Goal: Task Accomplishment & Management: Use online tool/utility

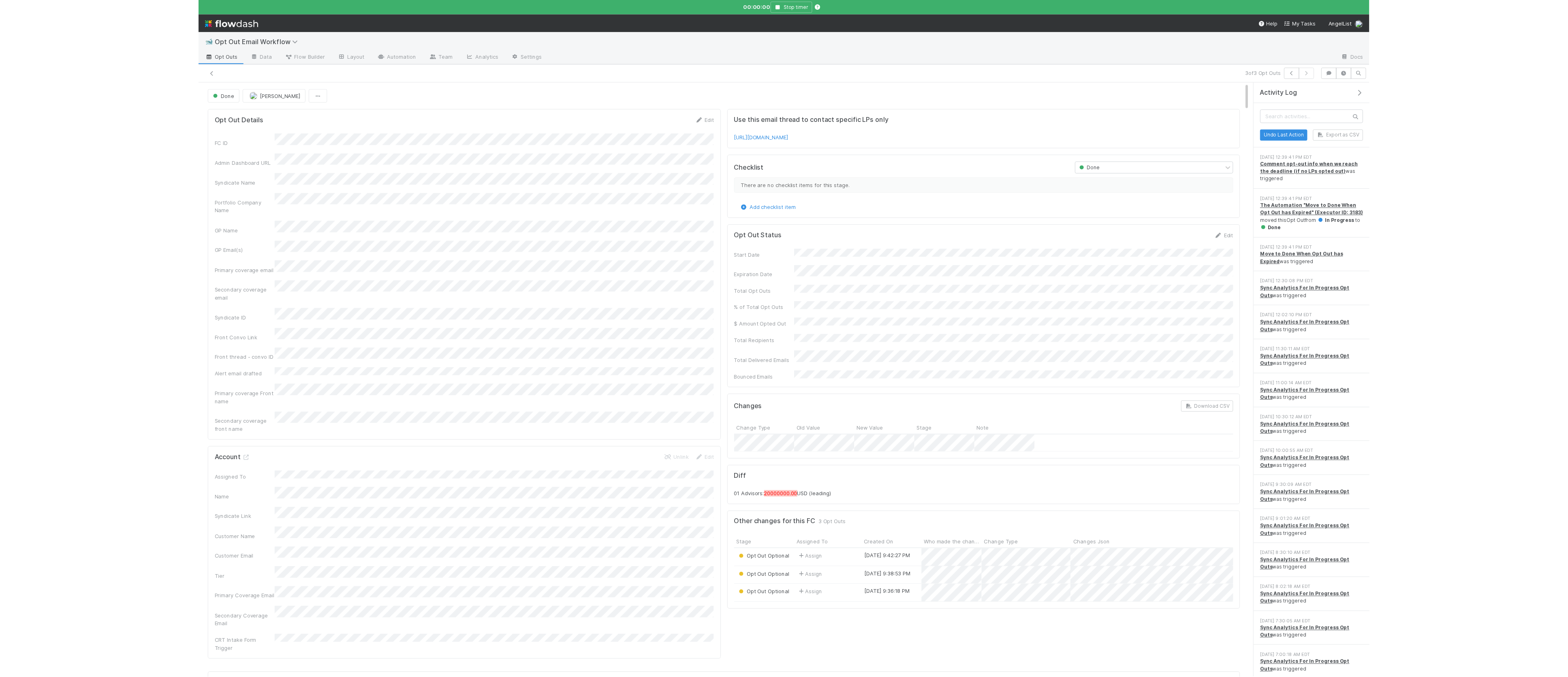
scroll to position [1, 0]
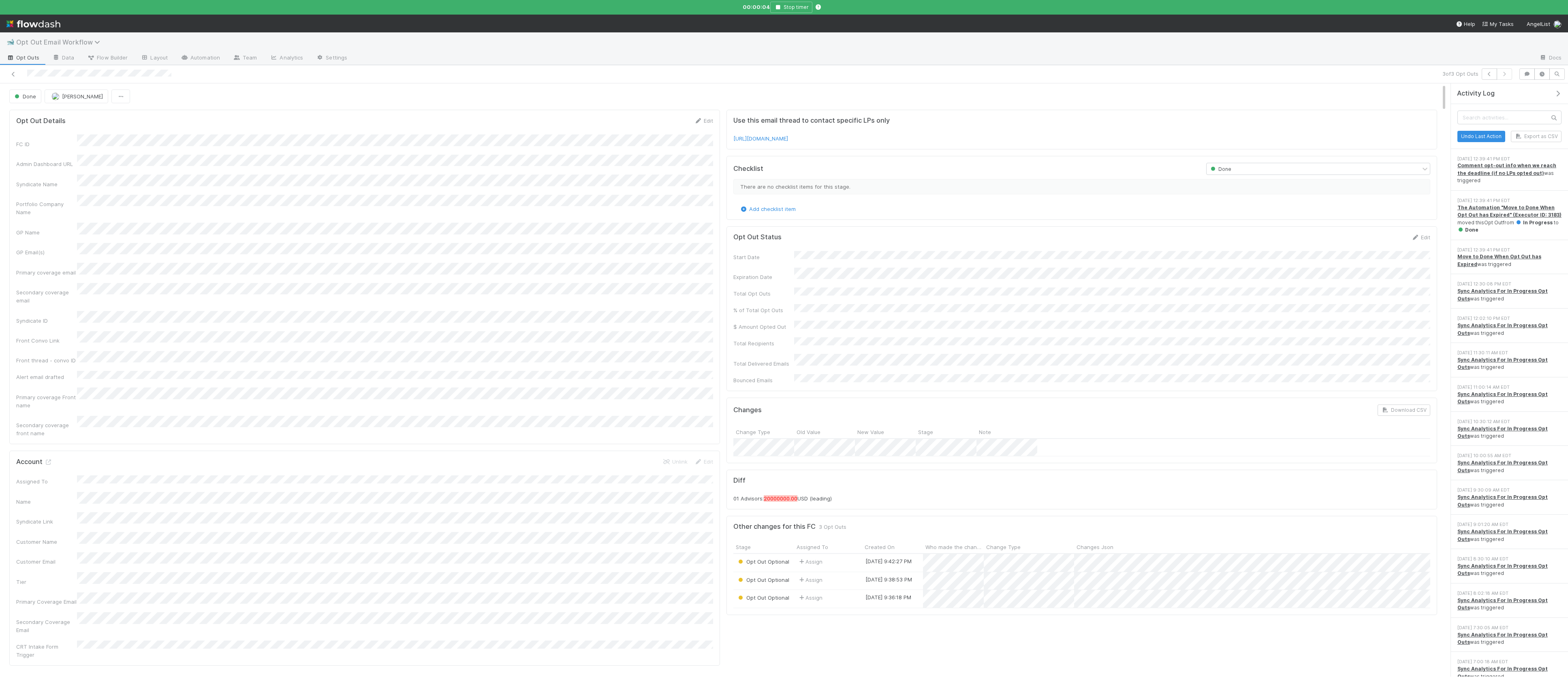
click at [43, 44] on span "Opt Out Email Workflow" at bounding box center [60, 42] width 88 height 8
type input "spv"
click at [61, 77] on div "✈️ *Favorites* > SPV Launches" at bounding box center [106, 77] width 193 height 8
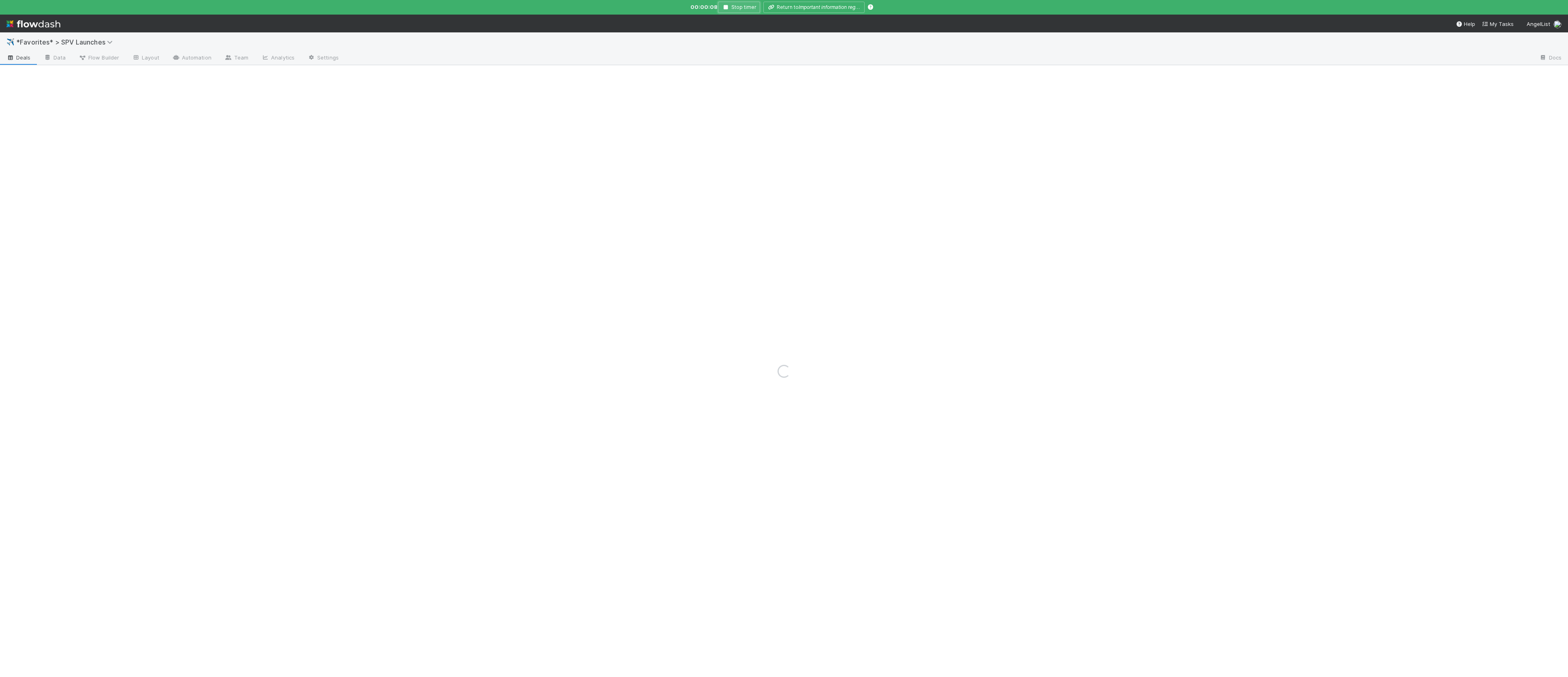
click at [734, 6] on button "Stop timer" at bounding box center [738, 7] width 42 height 12
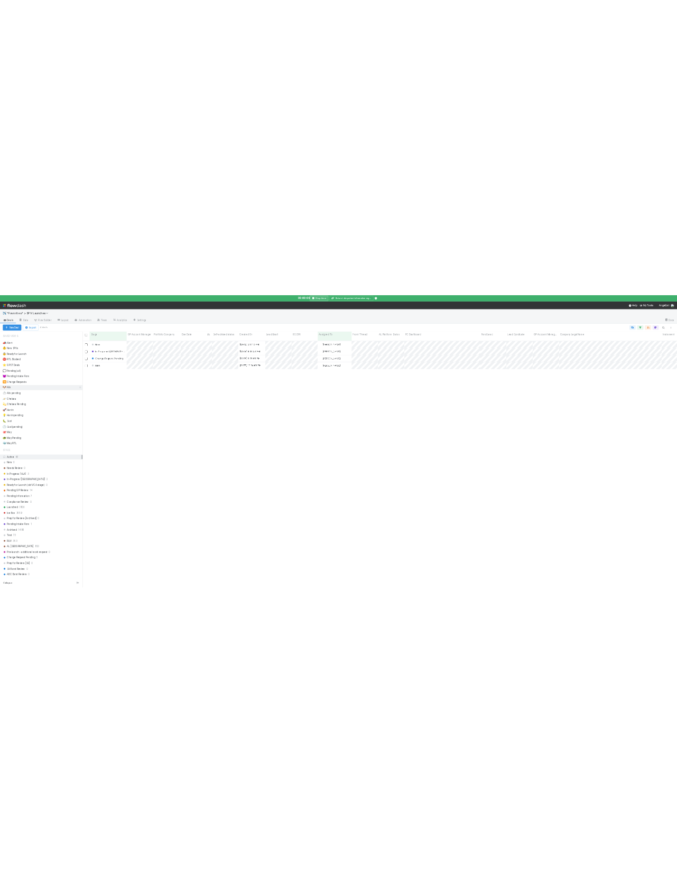
scroll to position [754, 1796]
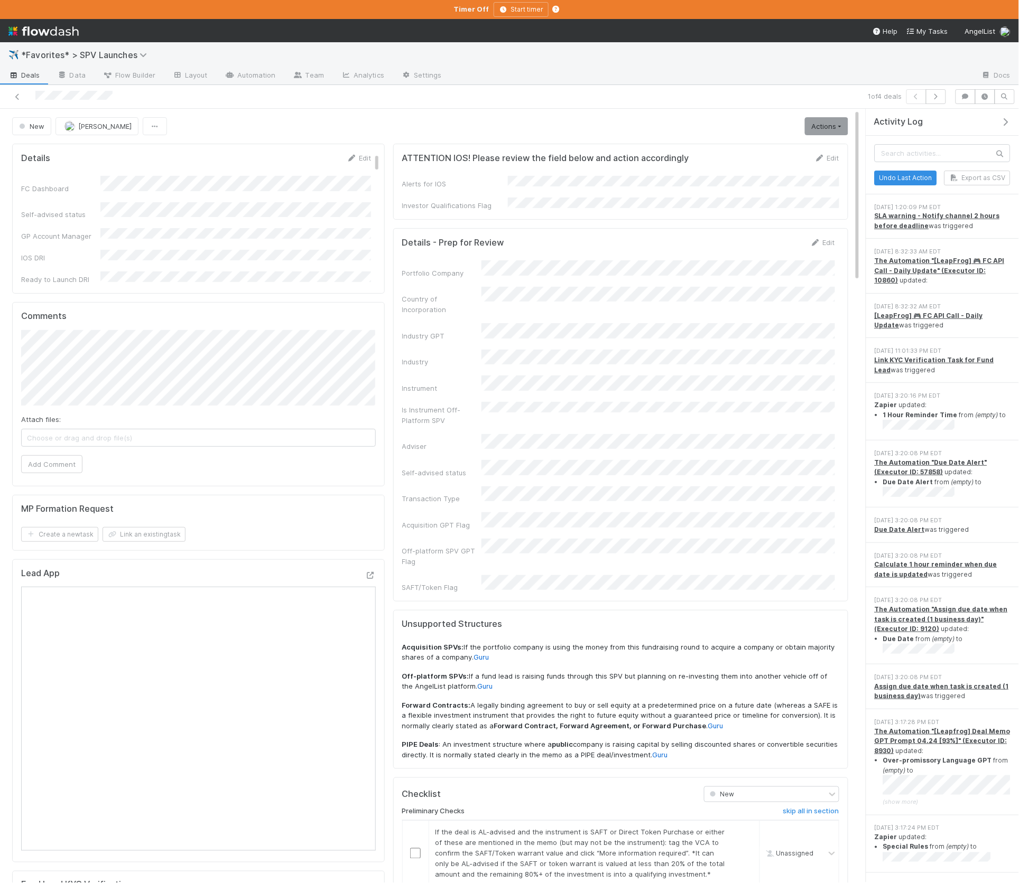
click at [1002, 119] on icon "button" at bounding box center [1005, 122] width 11 height 8
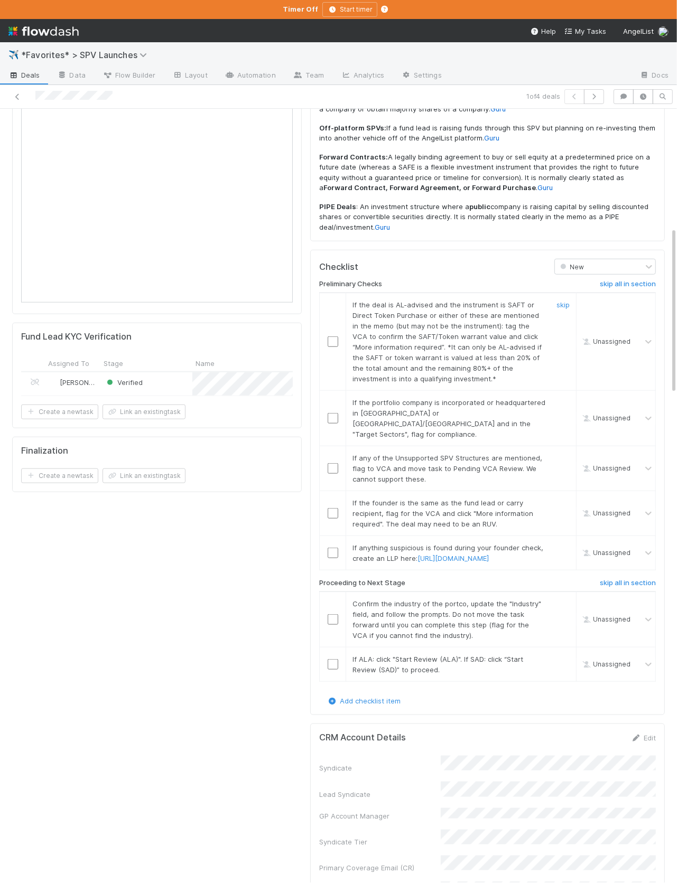
click at [490, 336] on div "If the deal is AL-advised and the instrument is SAFT or Direct Token Purchase o…" at bounding box center [445, 342] width 201 height 85
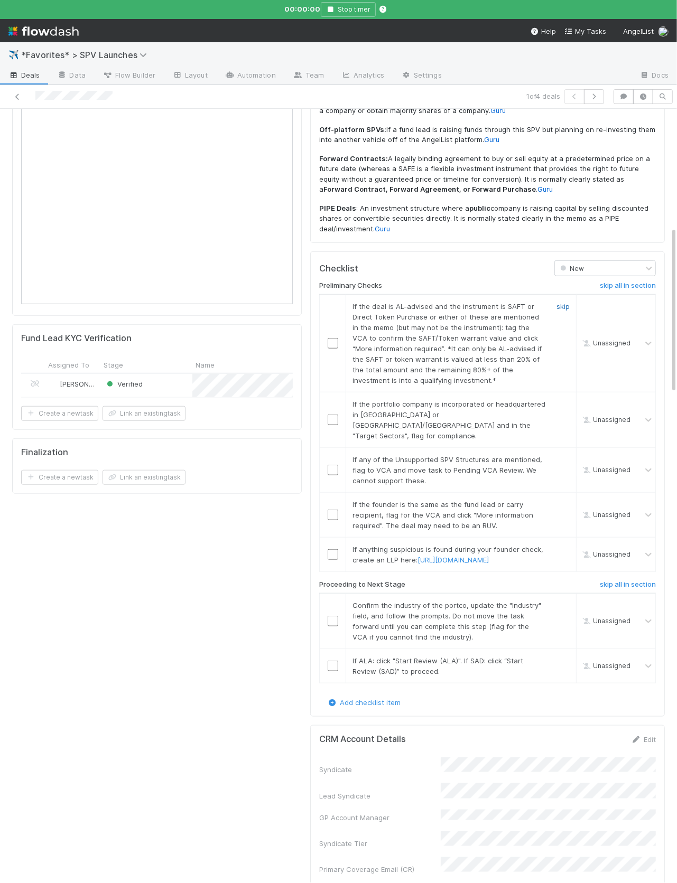
click at [559, 302] on link "skip" at bounding box center [562, 306] width 13 height 8
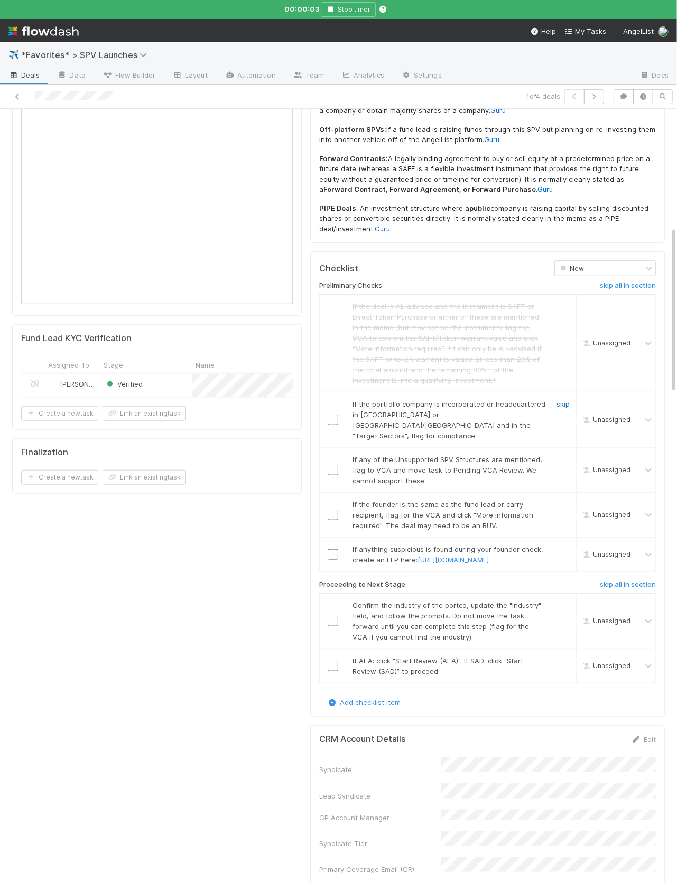
click at [561, 400] on link "skip" at bounding box center [562, 404] width 13 height 8
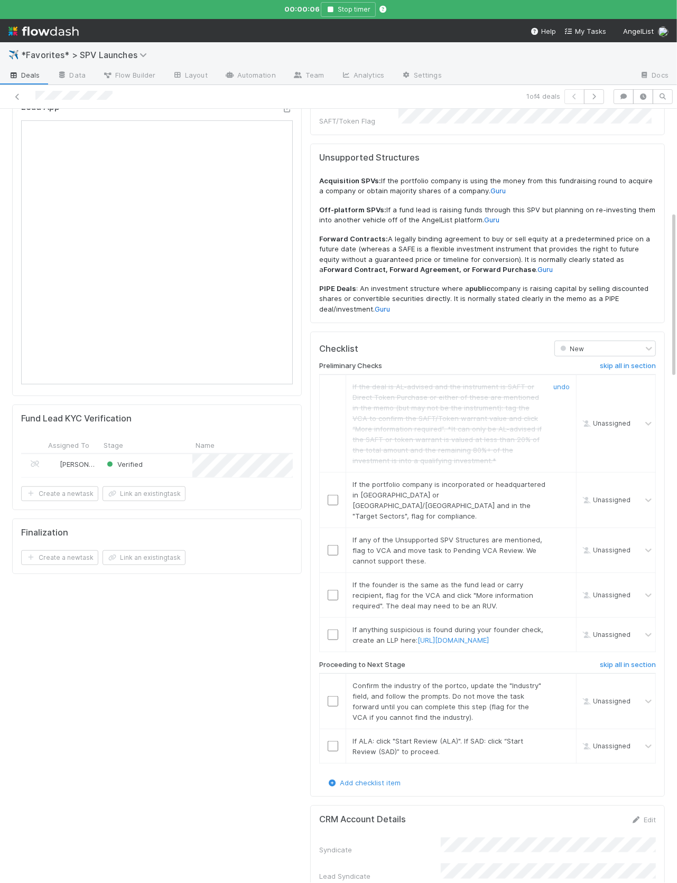
scroll to position [551, 0]
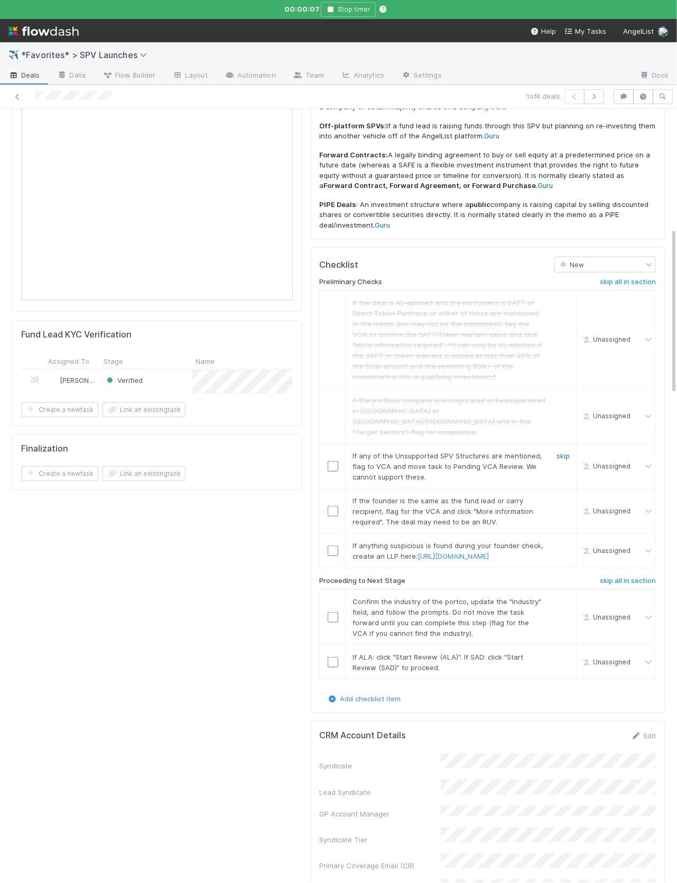
click at [556, 452] on link "skip" at bounding box center [562, 456] width 13 height 8
click at [561, 497] on link "skip" at bounding box center [562, 501] width 13 height 8
click at [560, 542] on link "skip" at bounding box center [562, 546] width 13 height 8
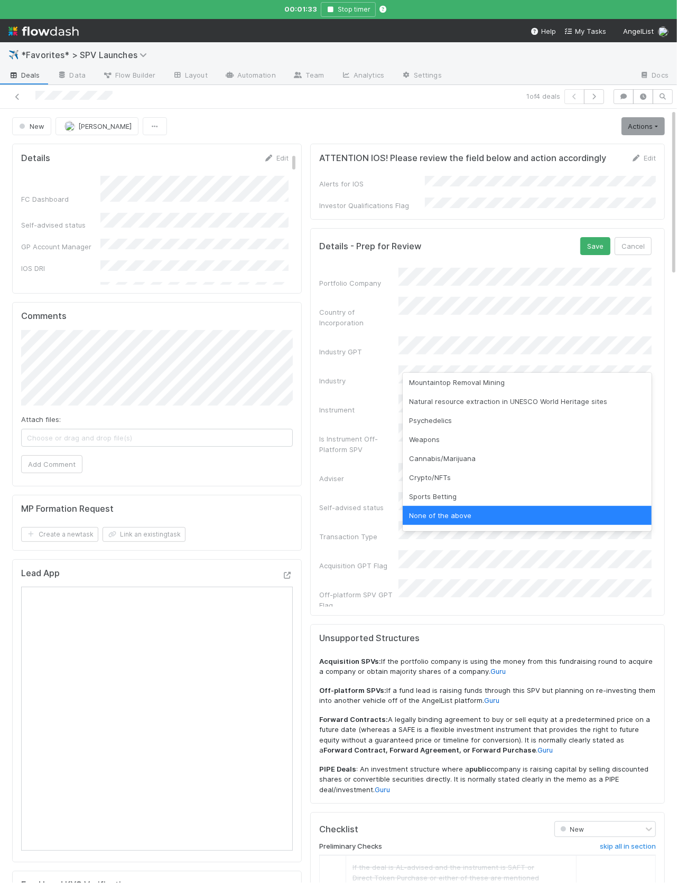
scroll to position [0, 0]
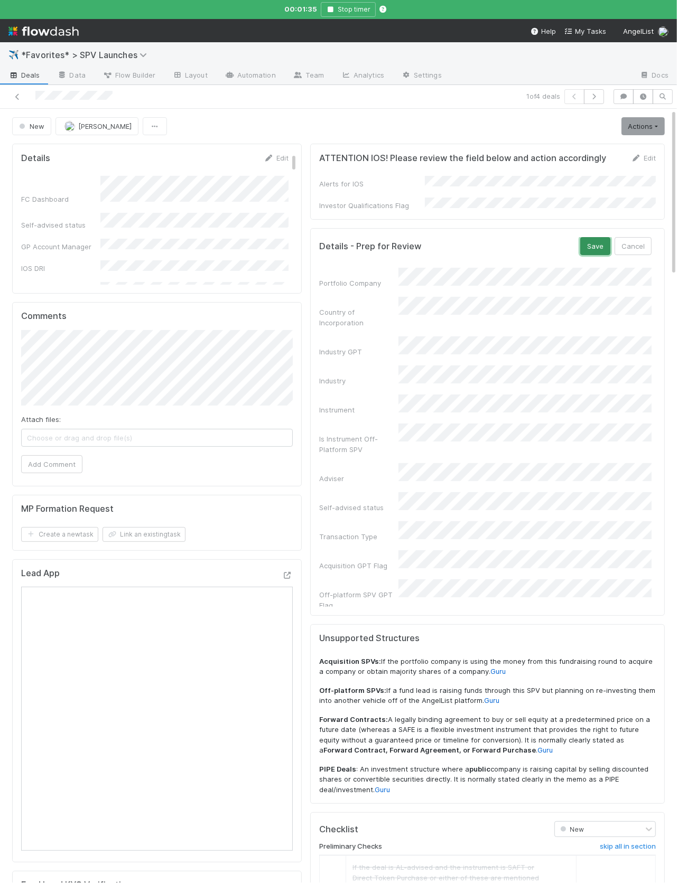
click at [590, 237] on button "Save" at bounding box center [595, 246] width 30 height 18
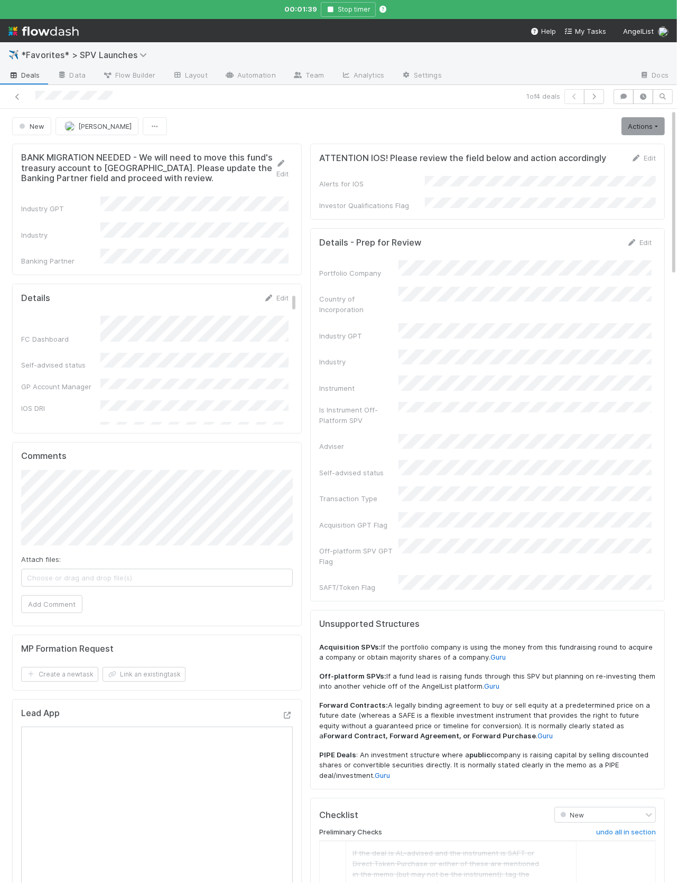
click at [161, 240] on div "Industry GPT Industry Banking Partner" at bounding box center [154, 232] width 267 height 70
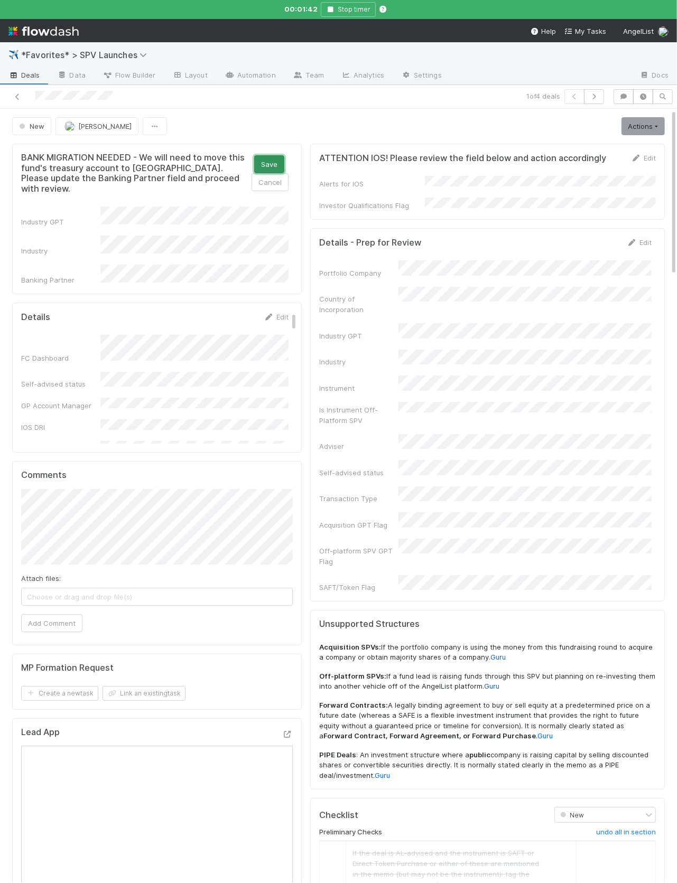
click at [272, 162] on button "Save" at bounding box center [269, 164] width 30 height 18
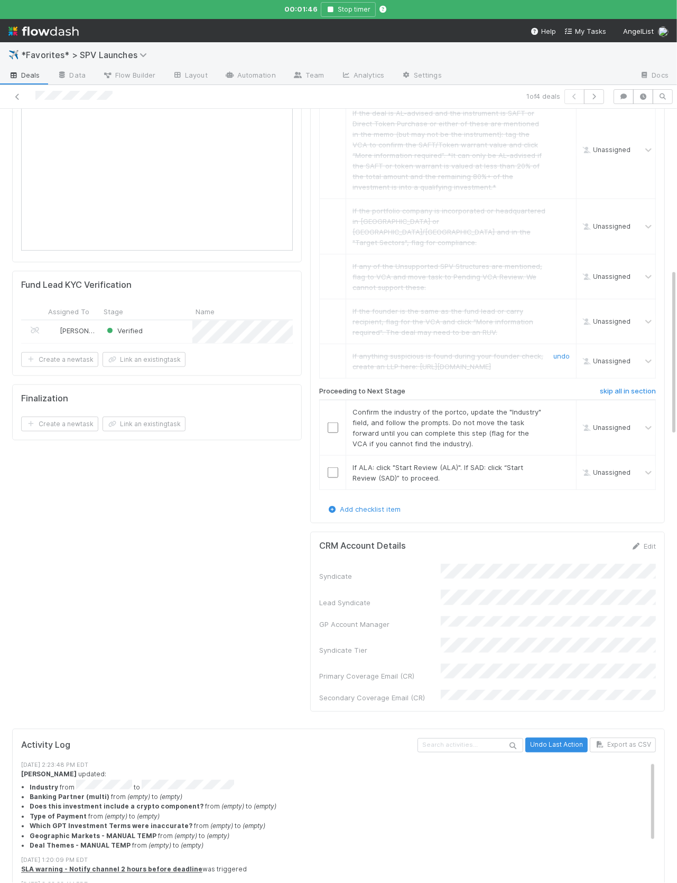
scroll to position [743, 0]
drag, startPoint x: 337, startPoint y: 398, endPoint x: 333, endPoint y: 432, distance: 34.5
click at [337, 420] on input "checkbox" at bounding box center [333, 425] width 11 height 11
click at [329, 465] on input "checkbox" at bounding box center [333, 470] width 11 height 11
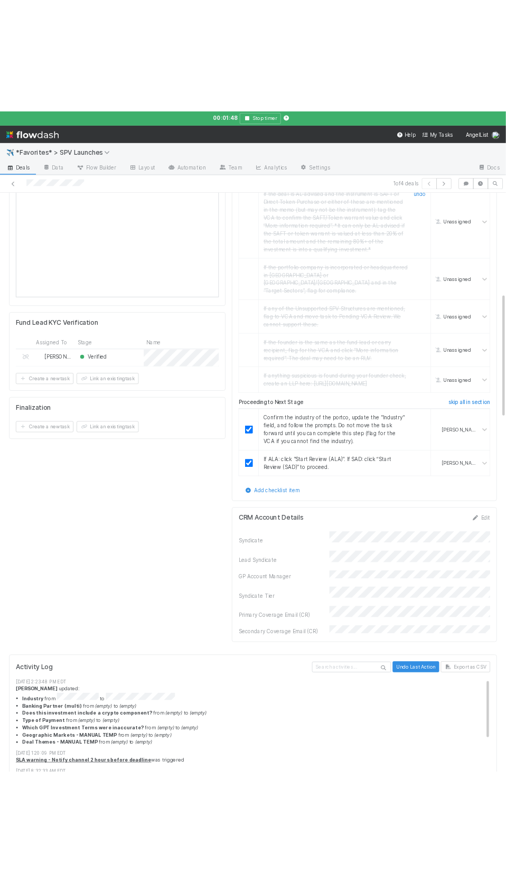
scroll to position [0, 0]
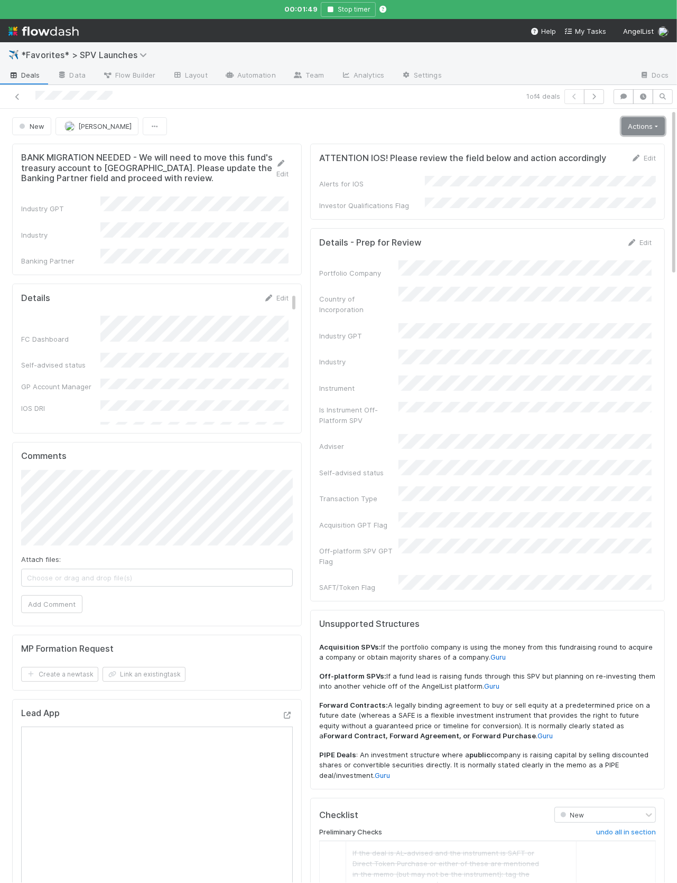
click at [633, 120] on link "Actions" at bounding box center [642, 126] width 43 height 18
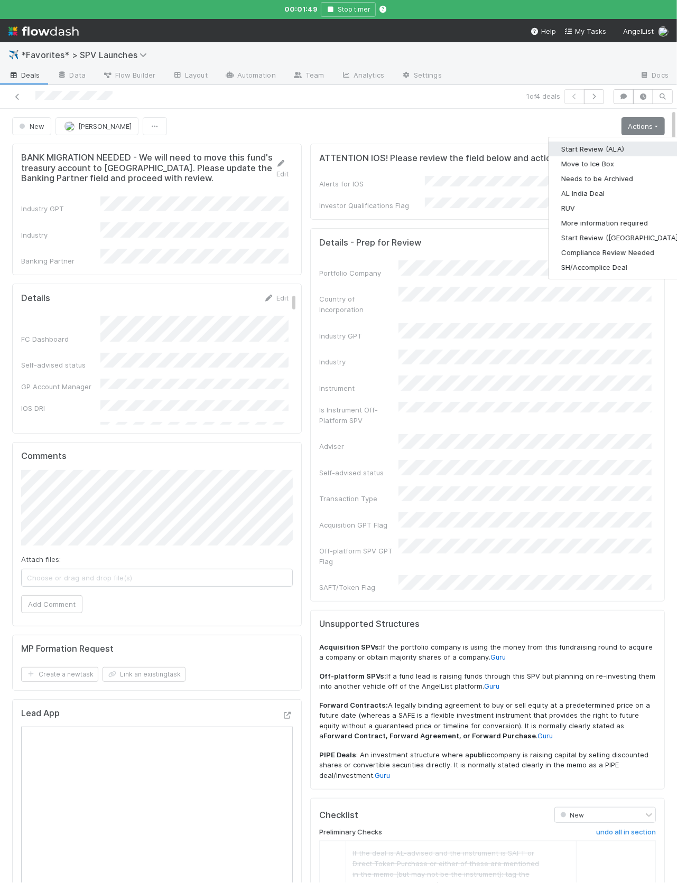
click at [610, 146] on button "Start Review (ALA)" at bounding box center [620, 149] width 144 height 15
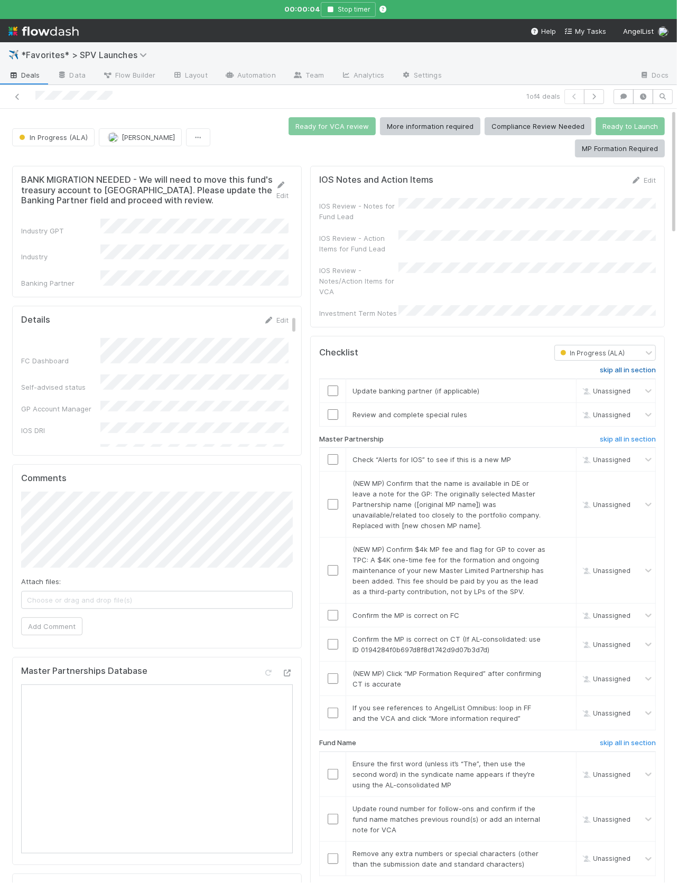
click at [625, 366] on h6 "skip all in section" at bounding box center [628, 370] width 56 height 8
click at [331, 454] on input "checkbox" at bounding box center [333, 459] width 11 height 11
drag, startPoint x: 563, startPoint y: 473, endPoint x: 564, endPoint y: 525, distance: 51.3
click at [563, 479] on link "skip" at bounding box center [562, 483] width 13 height 8
click at [564, 545] on link "skip" at bounding box center [562, 549] width 13 height 8
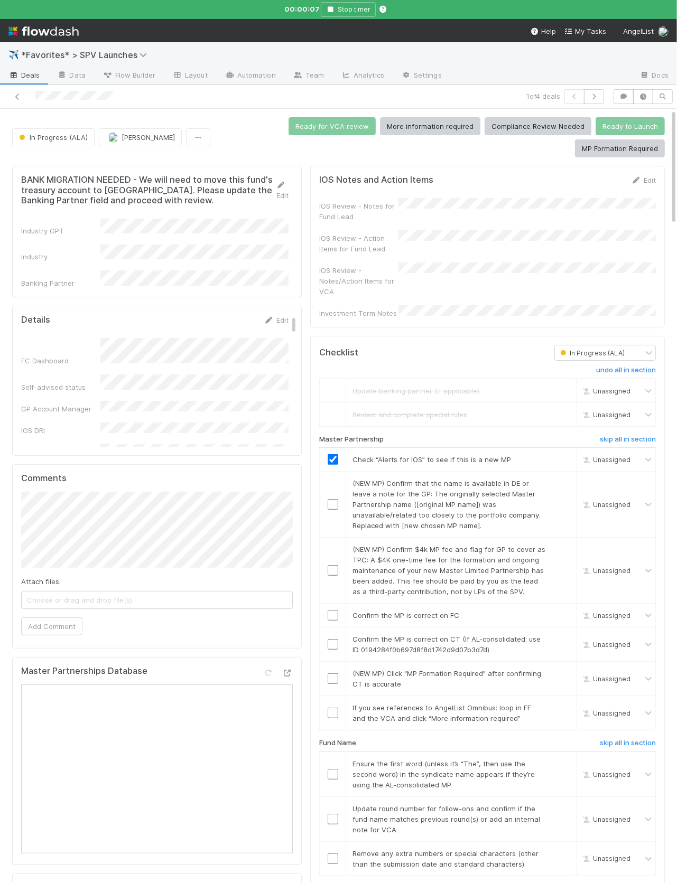
checkbox input "true"
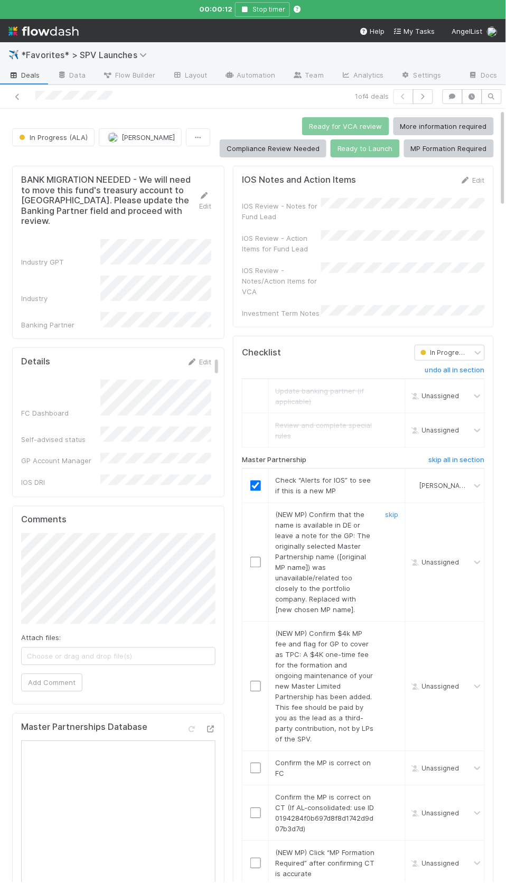
click at [270, 581] on div "(NEW MP) Confirm that the name is available in DE or leave a note for the GP: T…" at bounding box center [321, 563] width 108 height 106
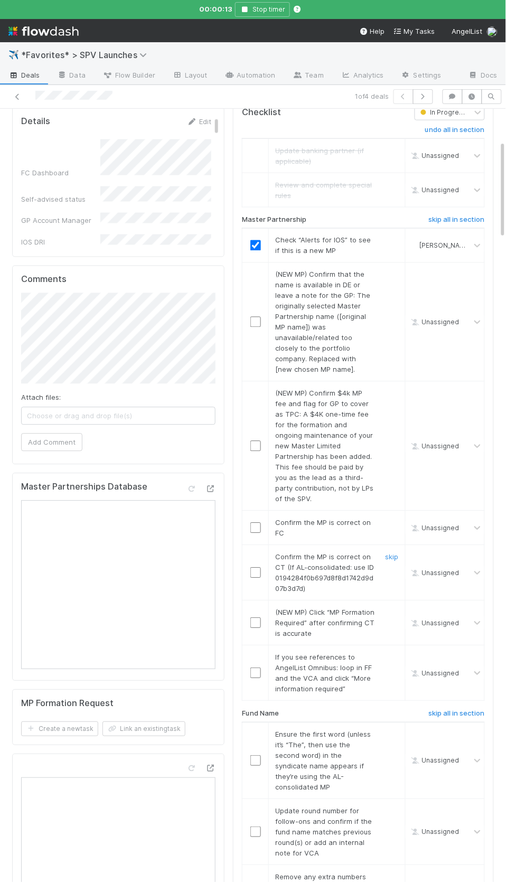
scroll to position [252, 0]
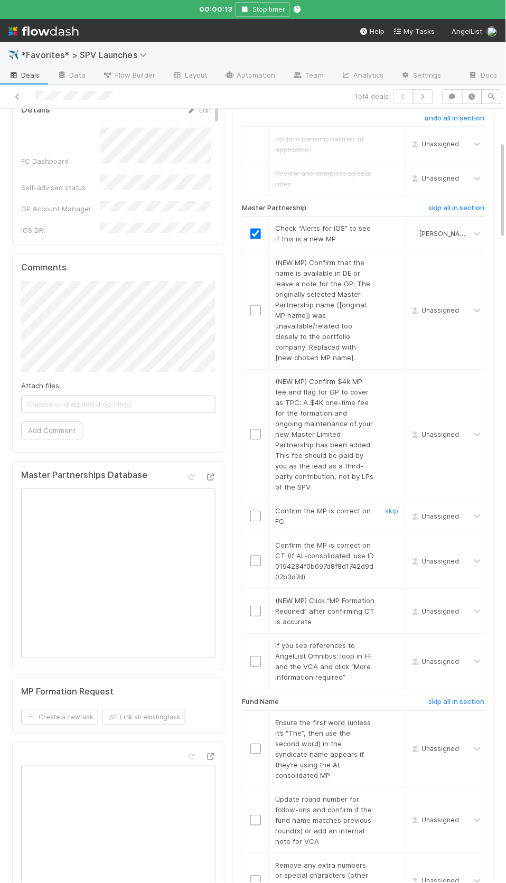
click at [259, 511] on input "checkbox" at bounding box center [255, 516] width 11 height 11
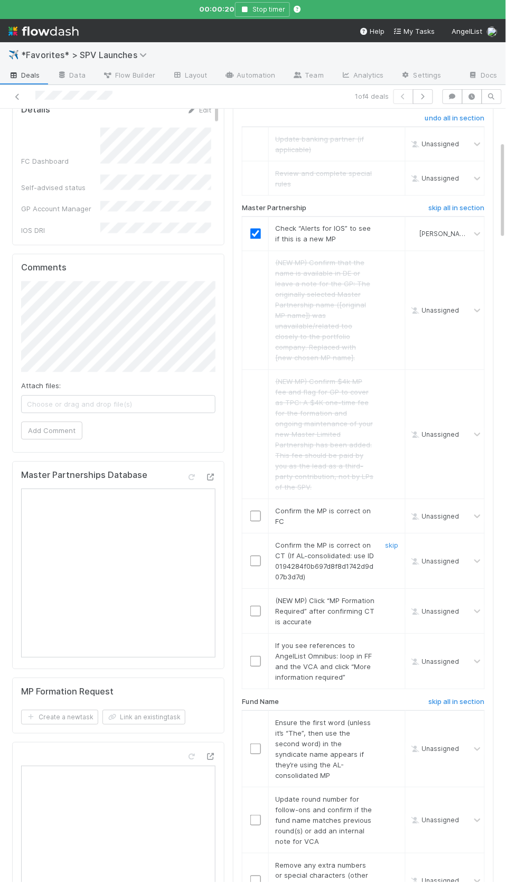
drag, startPoint x: 255, startPoint y: 554, endPoint x: 296, endPoint y: 573, distance: 44.9
click at [255, 556] on input "checkbox" at bounding box center [255, 561] width 11 height 11
click at [393, 597] on link "skip" at bounding box center [392, 601] width 13 height 8
checkbox input "true"
click at [397, 642] on link "skip" at bounding box center [392, 646] width 13 height 8
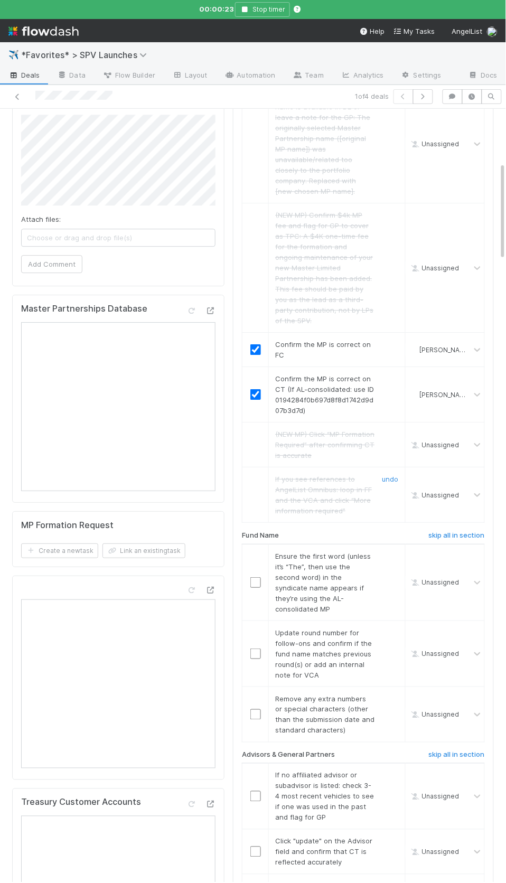
scroll to position [421, 0]
click at [256, 575] on input "checkbox" at bounding box center [255, 580] width 11 height 11
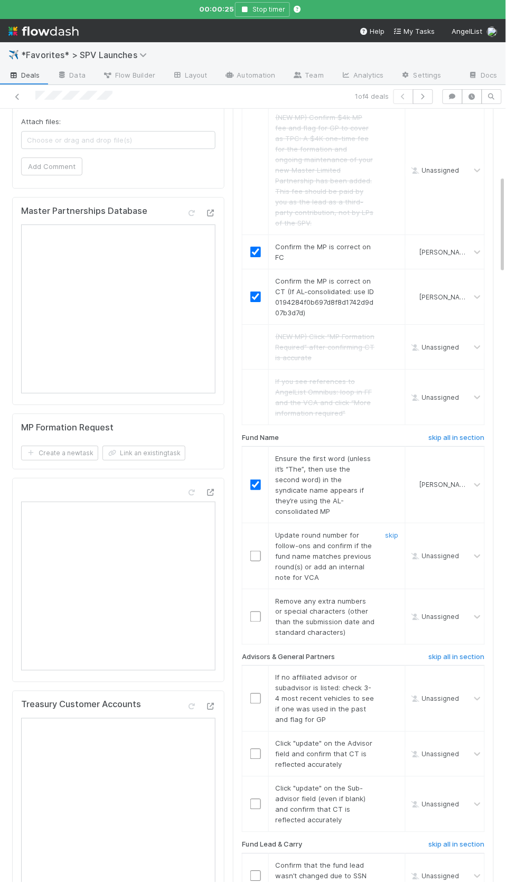
scroll to position [526, 0]
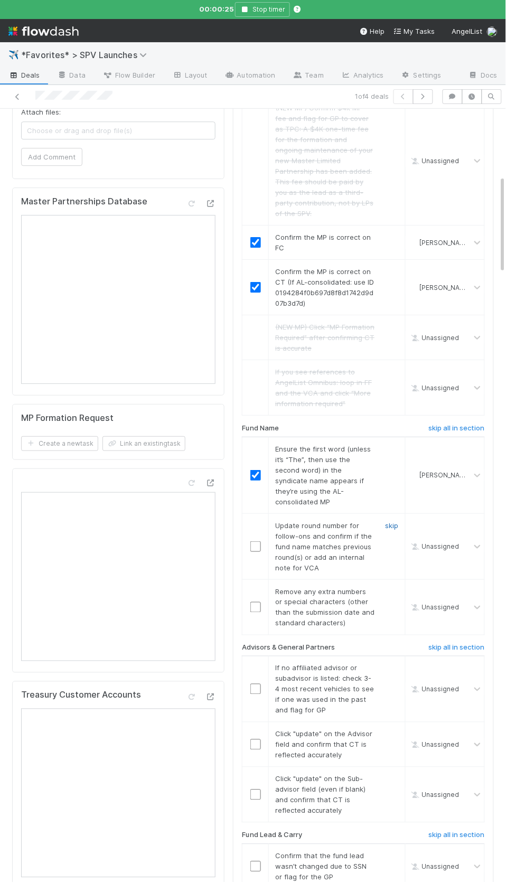
click at [390, 522] on link "skip" at bounding box center [392, 526] width 13 height 8
click at [391, 588] on link "skip" at bounding box center [392, 592] width 13 height 8
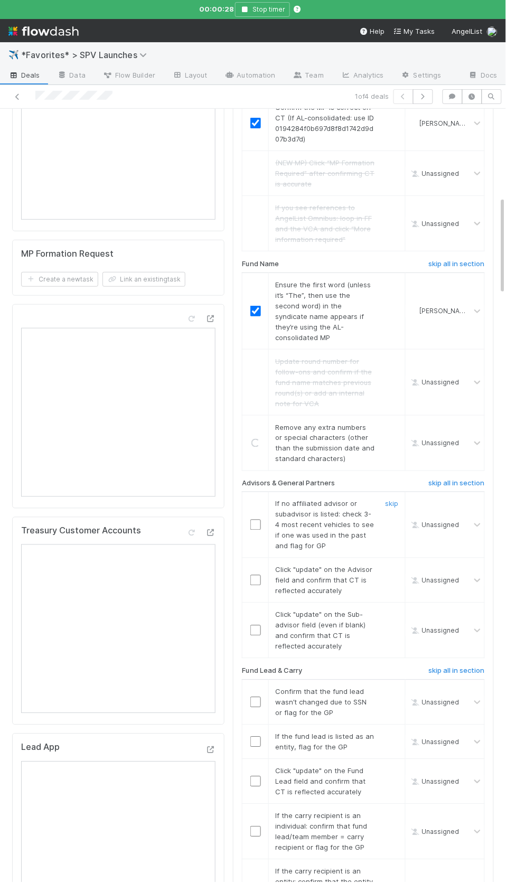
scroll to position [700, 0]
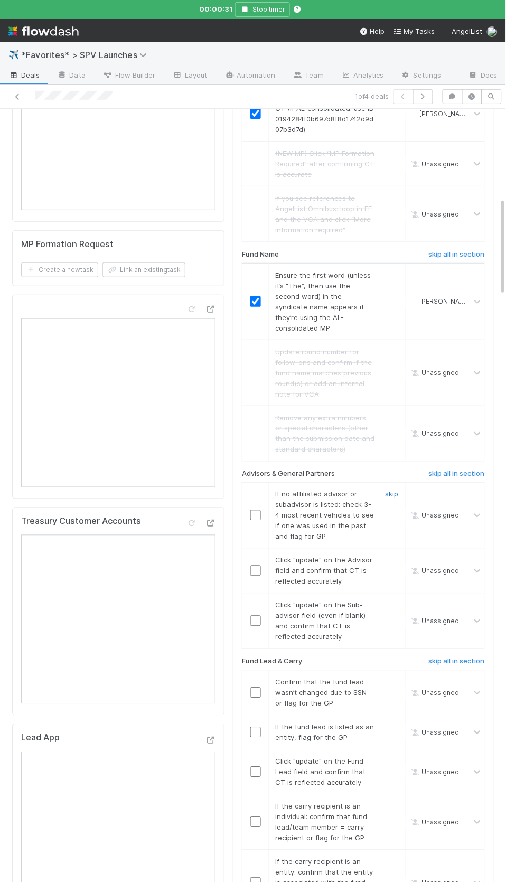
click at [393, 490] on link "skip" at bounding box center [392, 494] width 13 height 8
drag, startPoint x: 257, startPoint y: 557, endPoint x: 258, endPoint y: 580, distance: 22.8
click at [257, 566] on input "checkbox" at bounding box center [255, 571] width 11 height 11
click at [255, 616] on input "checkbox" at bounding box center [255, 621] width 11 height 11
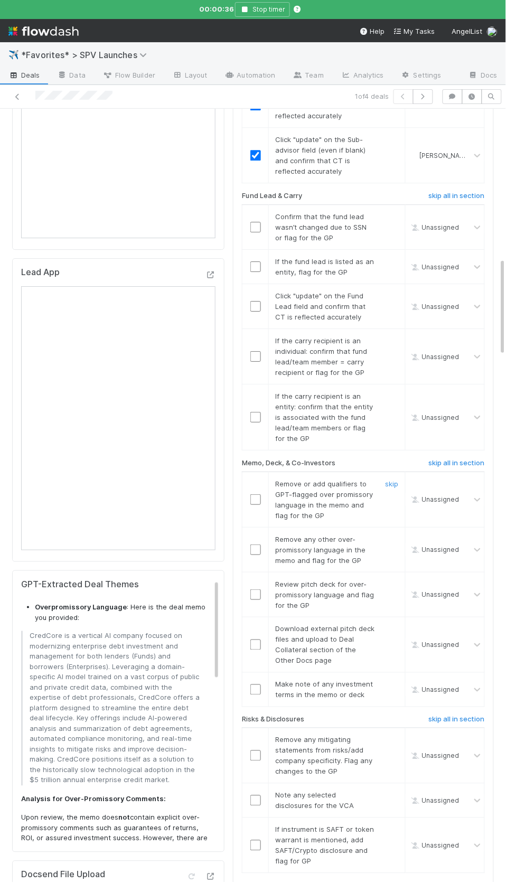
scroll to position [1177, 0]
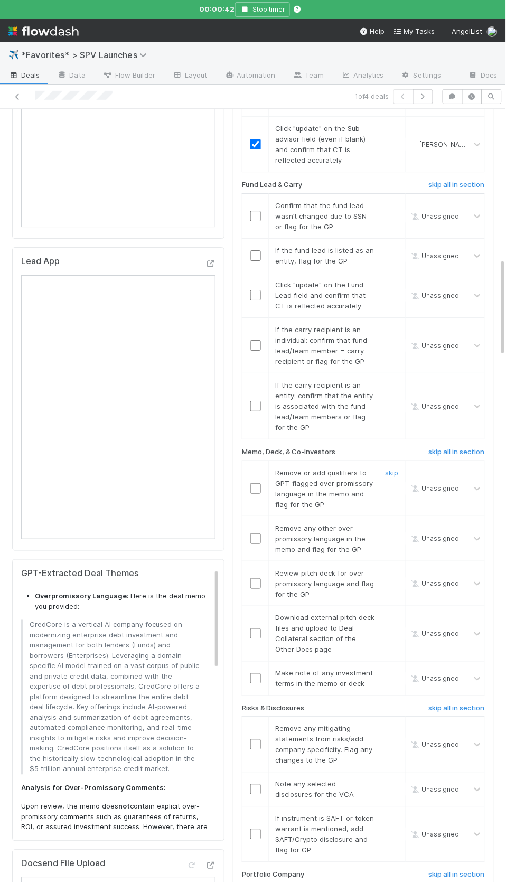
click at [293, 468] on div "Remove or add qualifiers to GPT-flagged over promissory language in the memo an…" at bounding box center [321, 489] width 108 height 42
click at [258, 211] on input "checkbox" at bounding box center [255, 216] width 11 height 11
click at [390, 246] on link "skip" at bounding box center [392, 250] width 13 height 8
drag, startPoint x: 258, startPoint y: 281, endPoint x: 307, endPoint y: 278, distance: 48.7
click at [258, 290] on input "checkbox" at bounding box center [255, 295] width 11 height 11
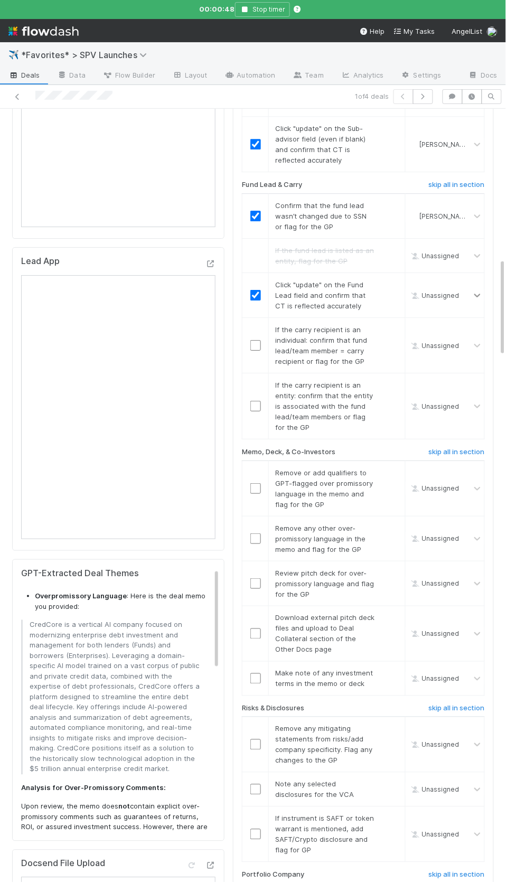
checkbox input "true"
click at [341, 332] on span "If the carry recipient is an individual: confirm that fund lead/team member = c…" at bounding box center [321, 345] width 92 height 40
click at [395, 325] on link "skip" at bounding box center [392, 329] width 13 height 8
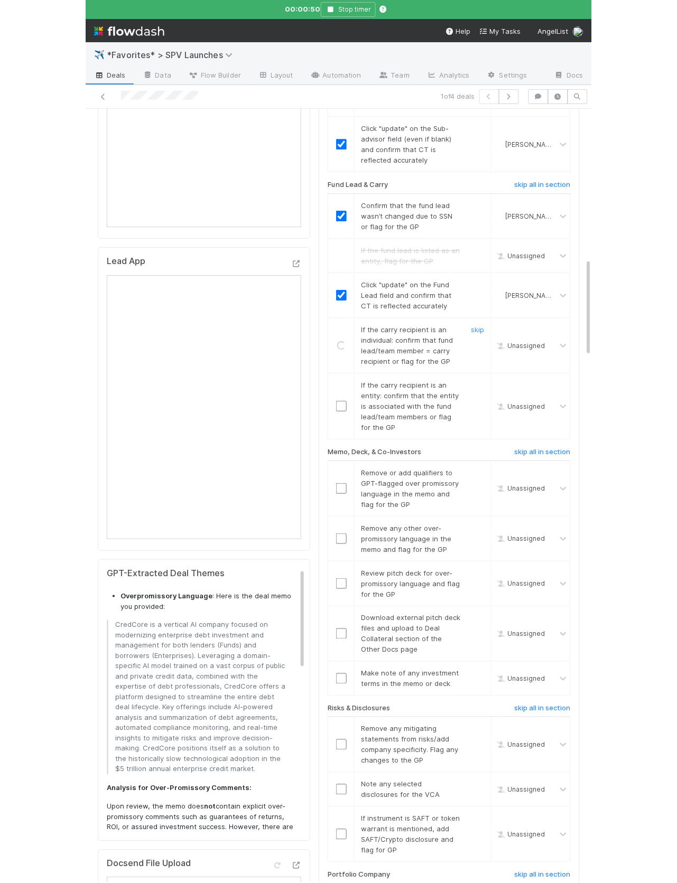
scroll to position [1177, 0]
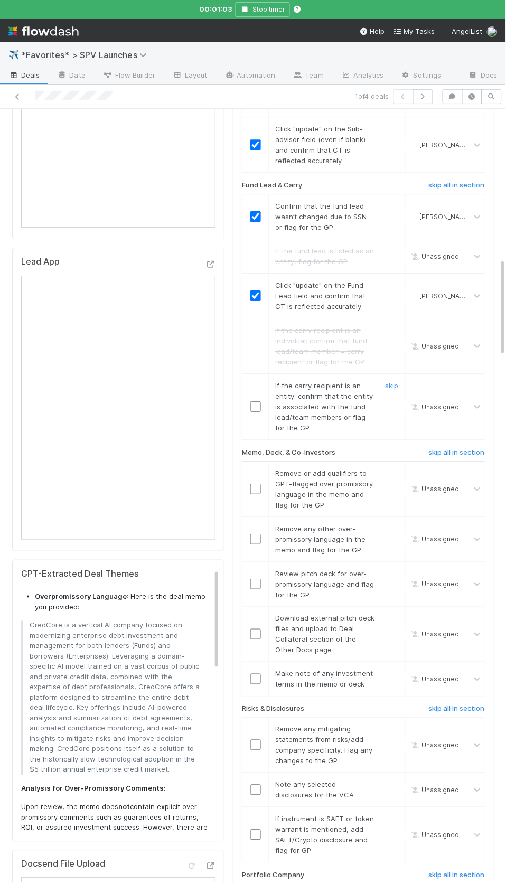
click at [305, 388] on span "If the carry recipient is an entity: confirm that the entity is associated with…" at bounding box center [324, 407] width 98 height 51
click at [254, 402] on input "checkbox" at bounding box center [255, 407] width 11 height 11
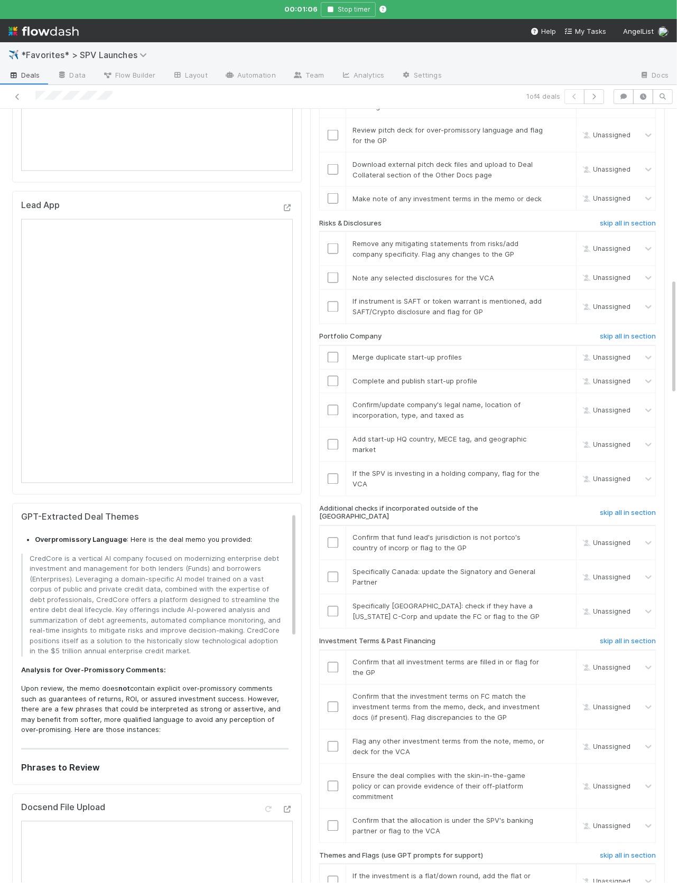
scroll to position [1131, 0]
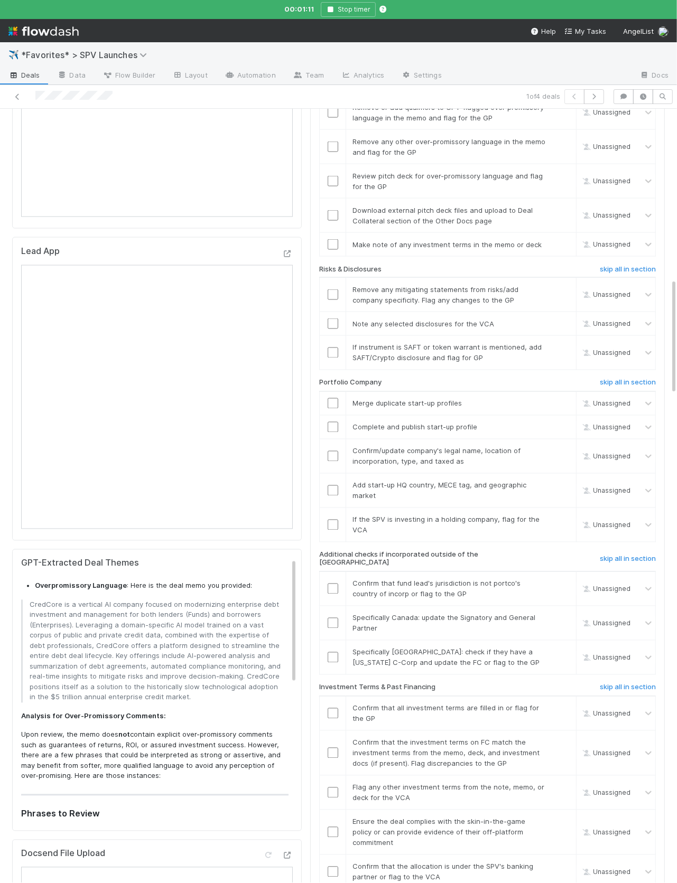
checkbox input "true"
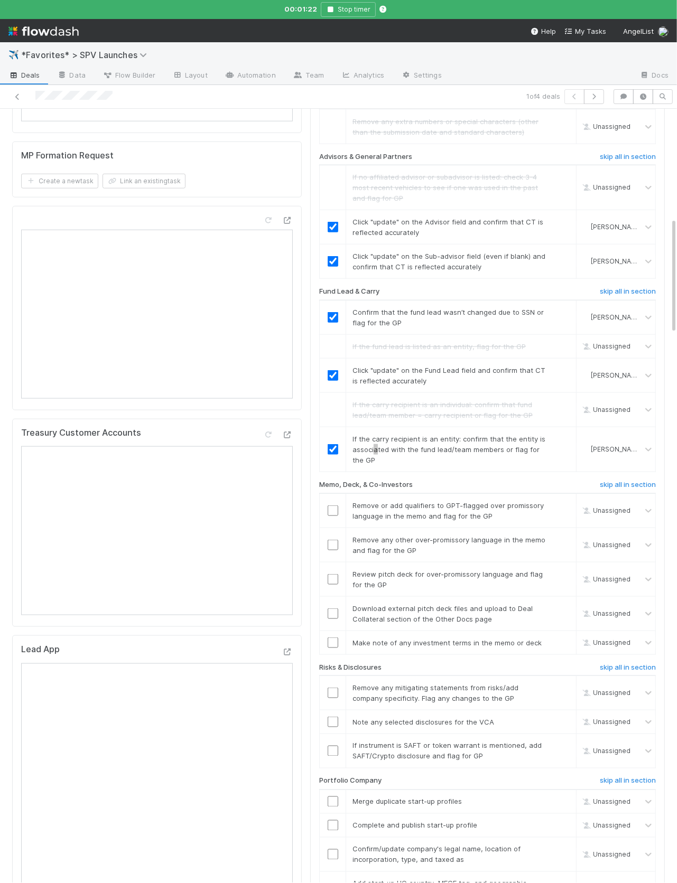
scroll to position [677, 0]
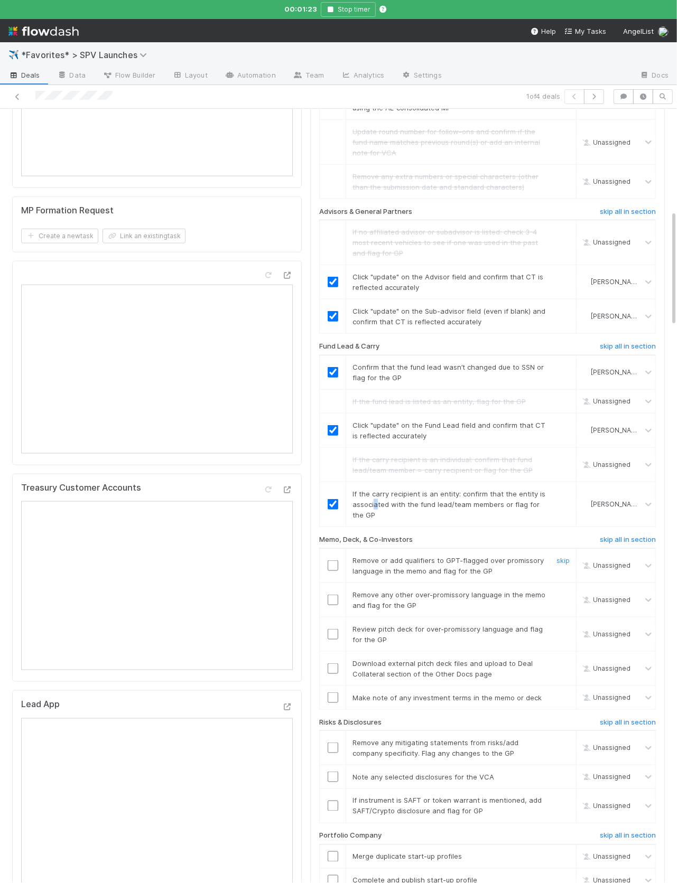
drag, startPoint x: 565, startPoint y: 554, endPoint x: 564, endPoint y: 583, distance: 29.1
click at [565, 556] on link "skip" at bounding box center [562, 560] width 13 height 8
click at [561, 591] on link "skip" at bounding box center [562, 595] width 13 height 8
drag, startPoint x: 560, startPoint y: 621, endPoint x: 674, endPoint y: 619, distance: 113.6
click at [560, 625] on link "skip" at bounding box center [562, 629] width 13 height 8
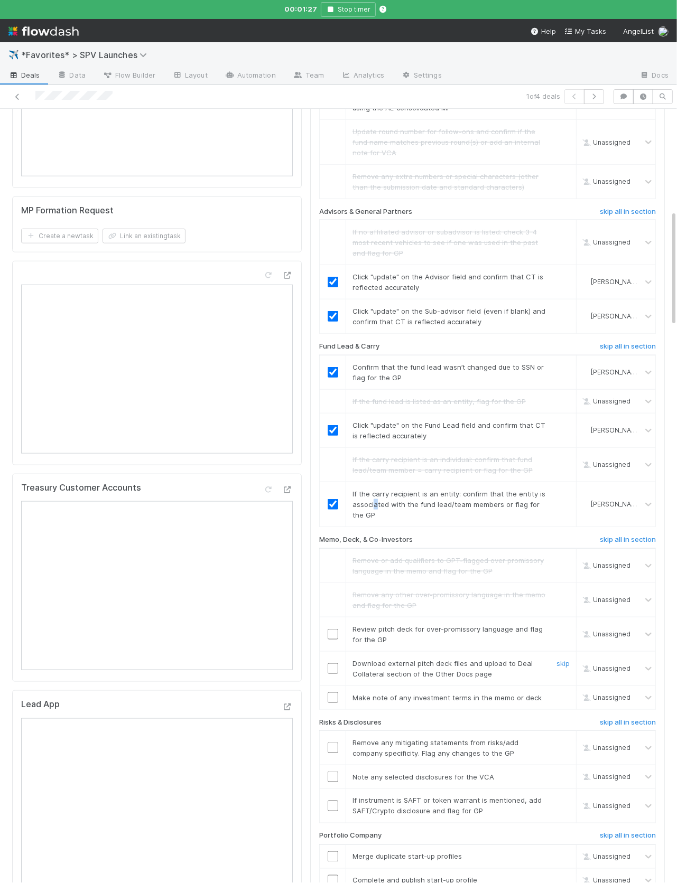
drag, startPoint x: 560, startPoint y: 655, endPoint x: 562, endPoint y: 678, distance: 23.4
click at [560, 659] on link "skip" at bounding box center [562, 663] width 13 height 8
click at [561, 694] on link "skip" at bounding box center [562, 698] width 13 height 8
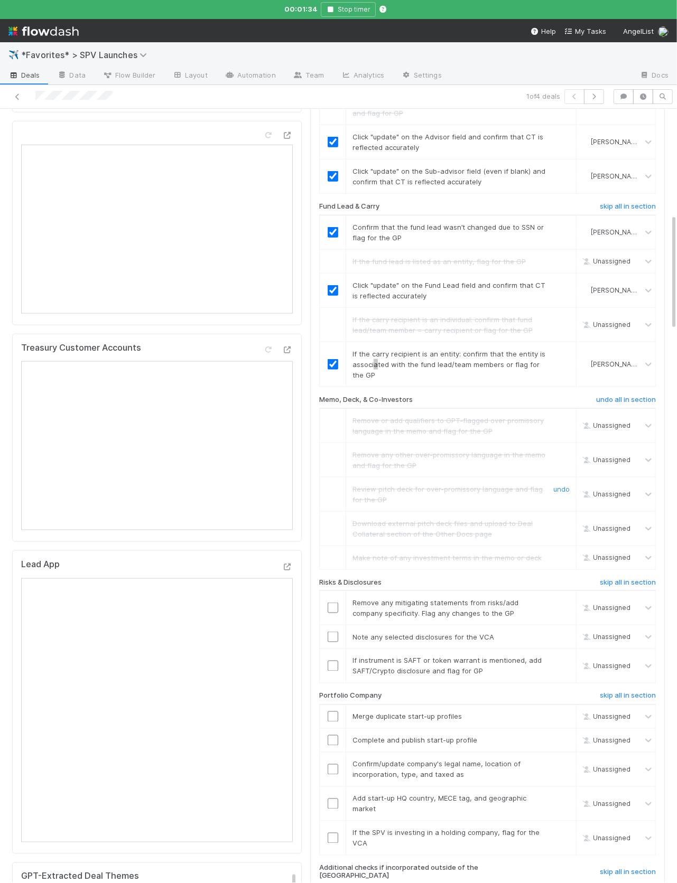
scroll to position [887, 0]
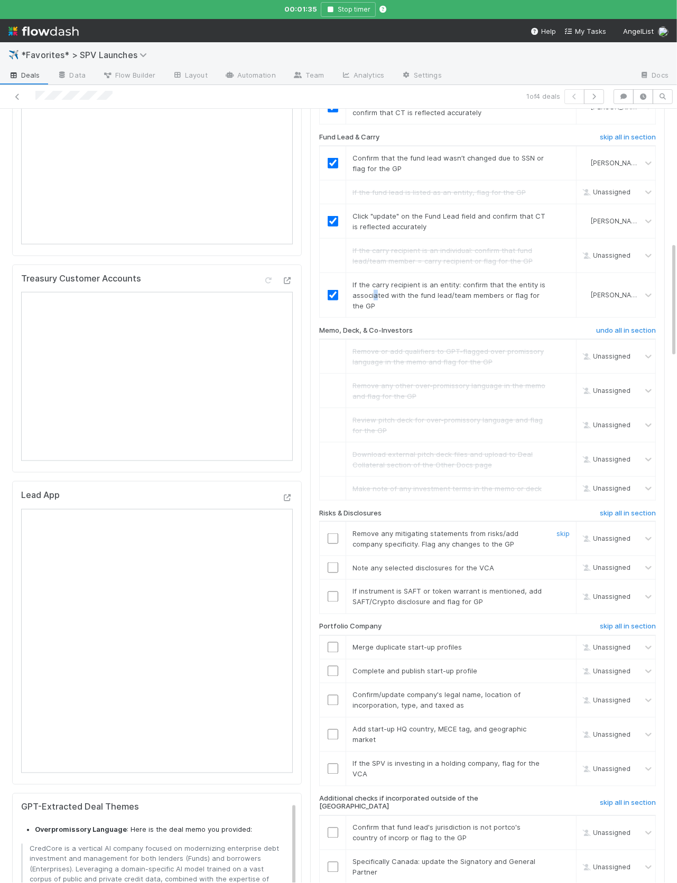
drag, startPoint x: 560, startPoint y: 527, endPoint x: 642, endPoint y: 527, distance: 82.4
click at [560, 529] on link "skip" at bounding box center [562, 533] width 13 height 8
drag, startPoint x: 565, startPoint y: 565, endPoint x: 563, endPoint y: 580, distance: 14.9
click at [564, 565] on link "skip" at bounding box center [562, 568] width 13 height 8
click at [564, 588] on link "skip" at bounding box center [562, 592] width 13 height 8
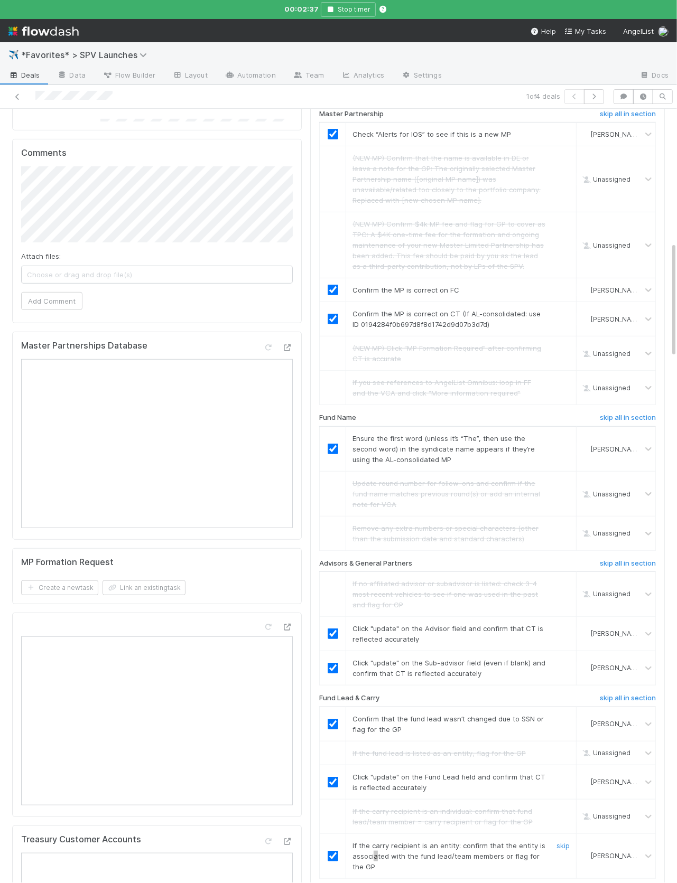
scroll to position [0, 0]
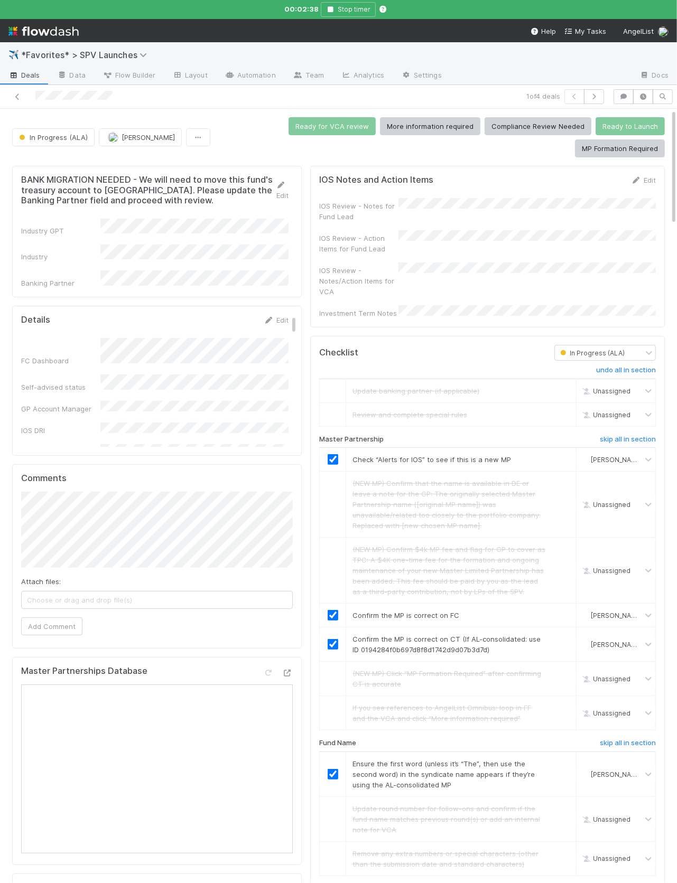
click at [509, 286] on div "IOS Review - Notes/Action Items for VCA" at bounding box center [487, 280] width 337 height 34
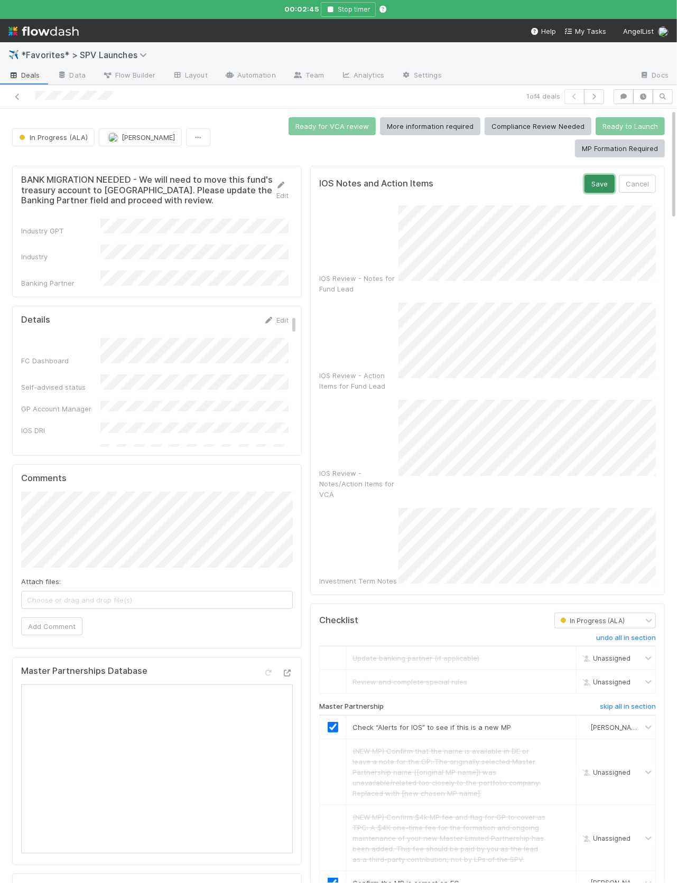
click at [587, 183] on button "Save" at bounding box center [599, 184] width 30 height 18
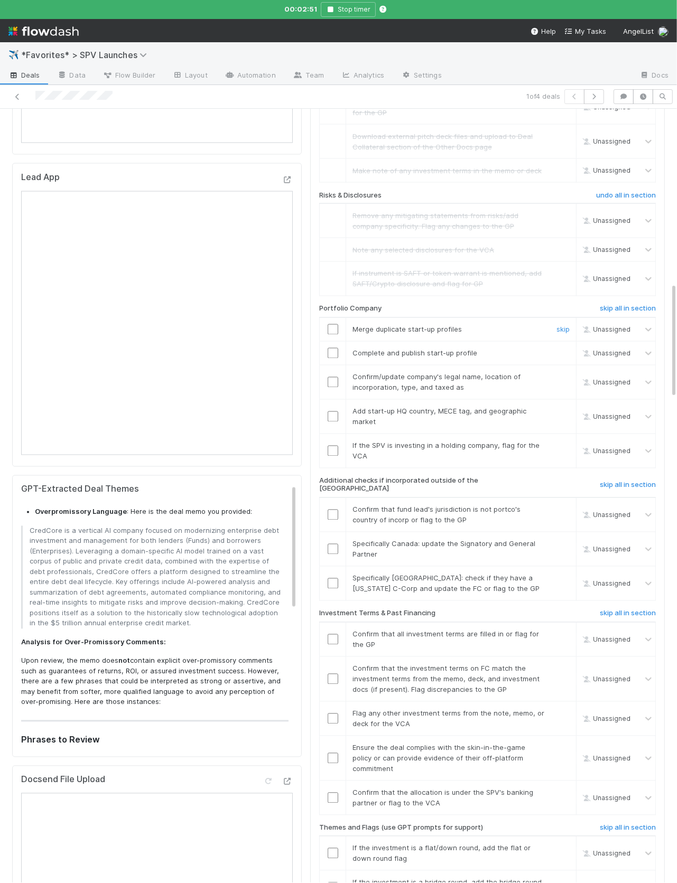
scroll to position [1216, 0]
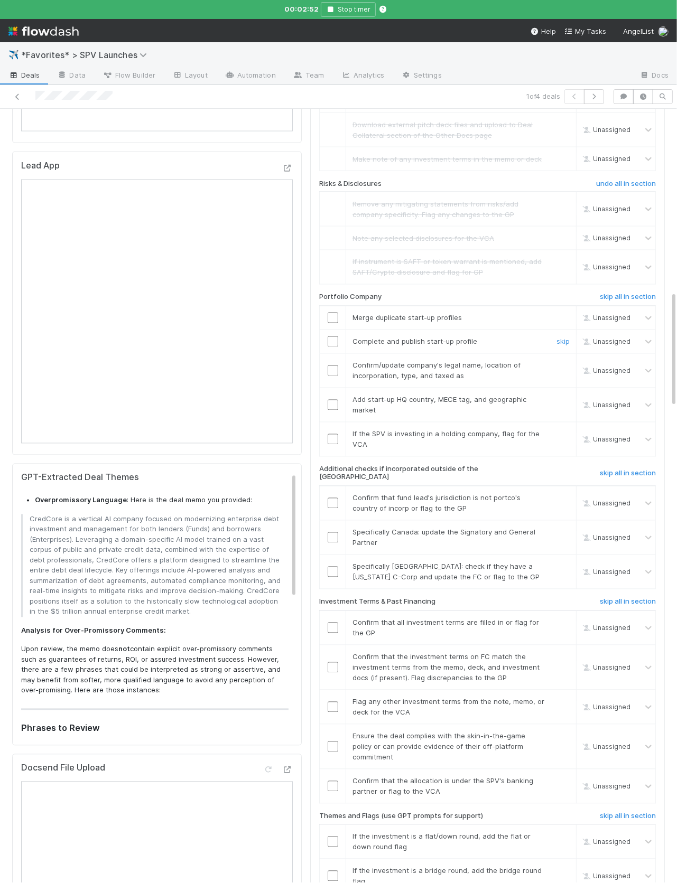
click at [383, 330] on td "Complete and publish start-up profile skip" at bounding box center [461, 342] width 230 height 24
click at [337, 313] on input "checkbox" at bounding box center [333, 318] width 11 height 11
drag, startPoint x: 560, startPoint y: 334, endPoint x: 574, endPoint y: 337, distance: 15.0
click at [560, 338] on link "skip" at bounding box center [562, 342] width 13 height 8
checkbox input "true"
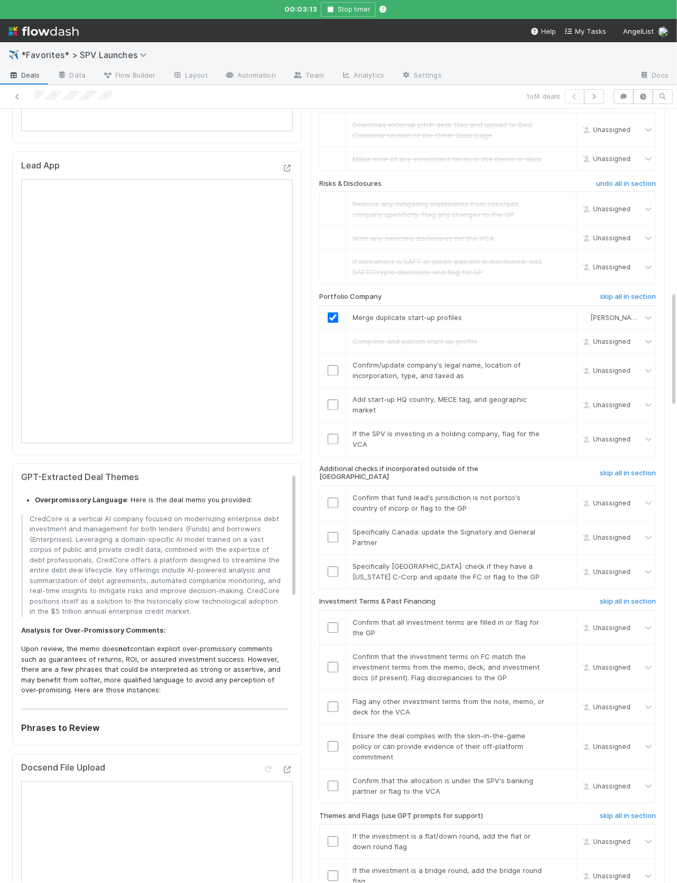
drag, startPoint x: 409, startPoint y: 454, endPoint x: 392, endPoint y: 412, distance: 45.5
click at [409, 454] on div "undo all in section Update banking partner (if applicable) Unassigned Review an…" at bounding box center [487, 220] width 337 height 2150
click at [337, 367] on input "checkbox" at bounding box center [333, 371] width 11 height 11
click at [330, 402] on input "checkbox" at bounding box center [333, 405] width 11 height 11
click at [561, 430] on link "skip" at bounding box center [562, 434] width 13 height 8
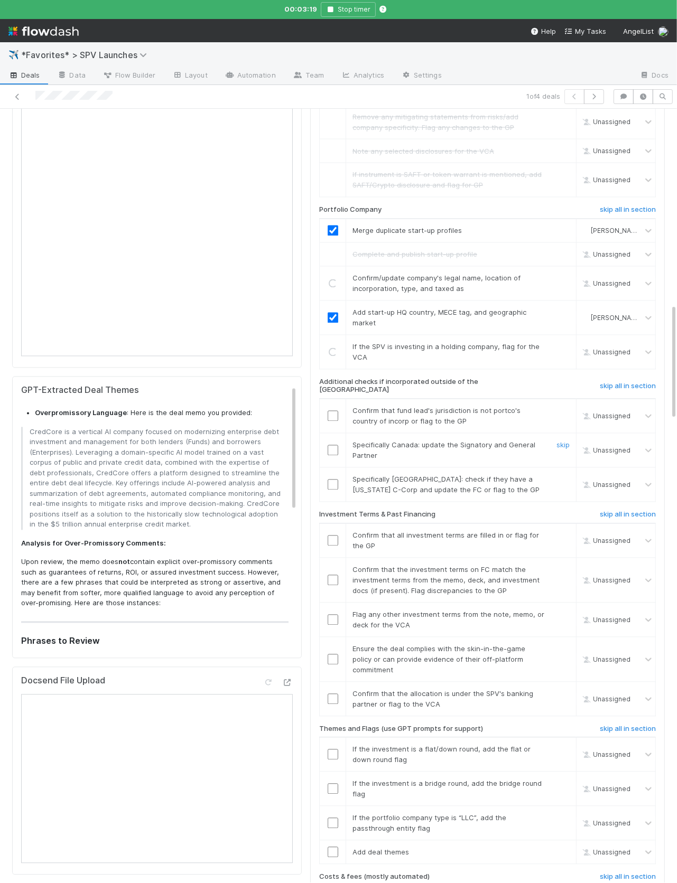
scroll to position [1305, 0]
click at [610, 381] on h6 "skip all in section" at bounding box center [628, 385] width 56 height 8
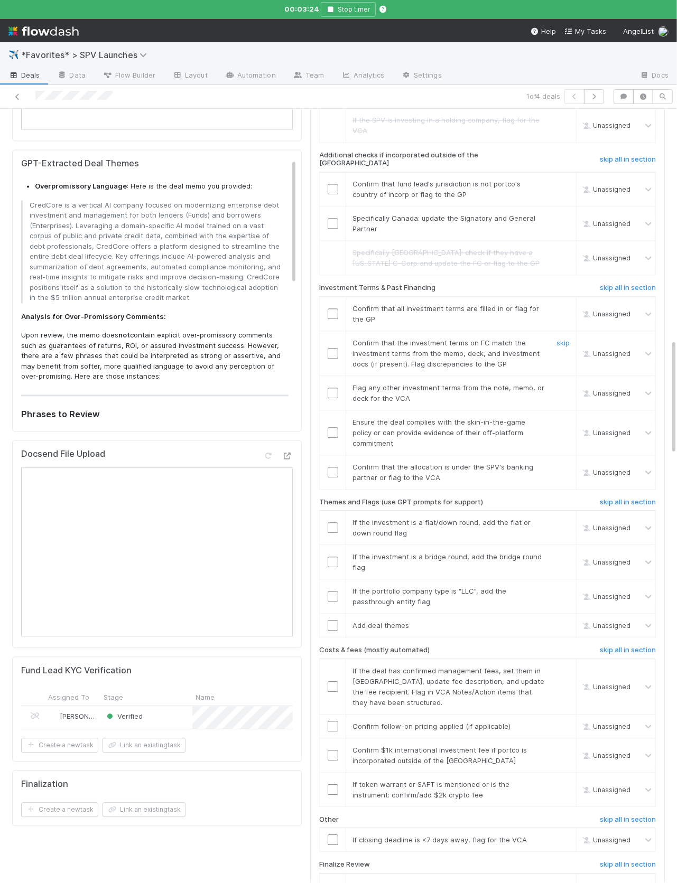
scroll to position [1535, 0]
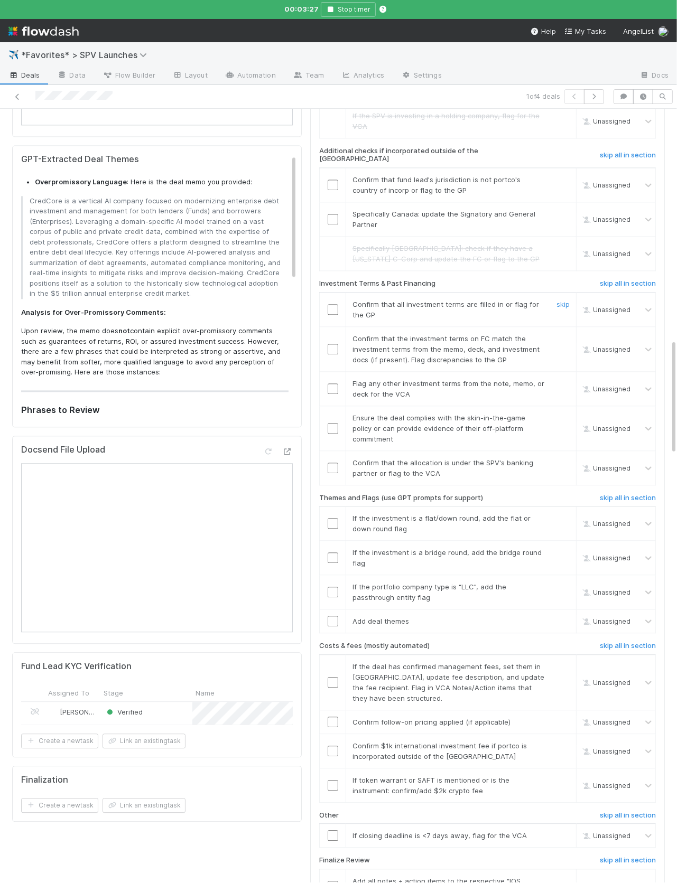
click at [333, 304] on input "checkbox" at bounding box center [333, 309] width 11 height 11
click at [564, 334] on link "skip" at bounding box center [562, 338] width 13 height 8
drag, startPoint x: 562, startPoint y: 371, endPoint x: 667, endPoint y: 350, distance: 106.6
click at [562, 379] on link "skip" at bounding box center [562, 383] width 13 height 8
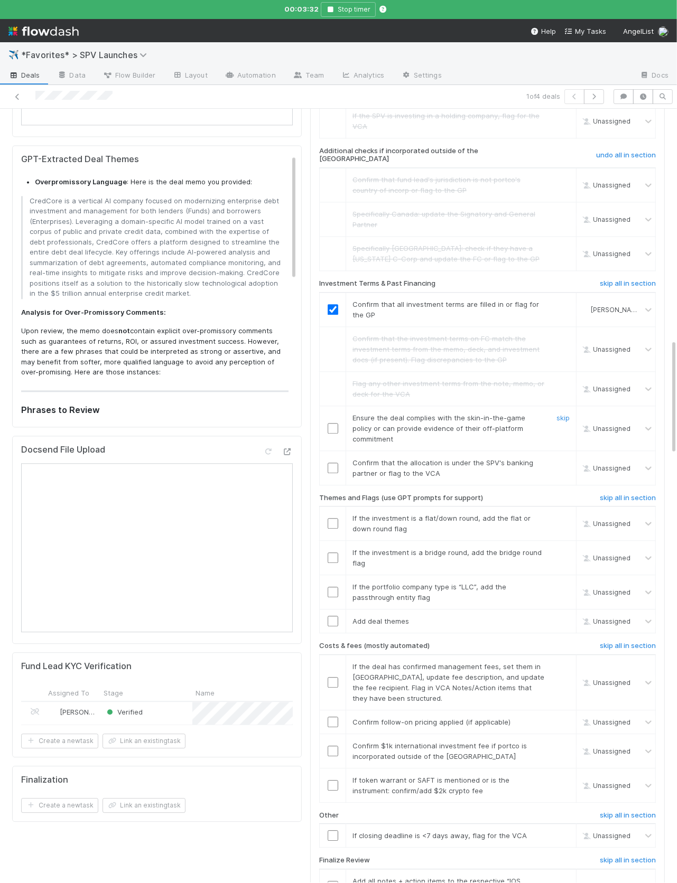
click at [334, 423] on input "checkbox" at bounding box center [333, 428] width 11 height 11
click at [330, 463] on input "checkbox" at bounding box center [333, 468] width 11 height 11
drag, startPoint x: 557, startPoint y: 496, endPoint x: 555, endPoint y: 520, distance: 24.9
click at [557, 514] on link "skip" at bounding box center [562, 518] width 13 height 8
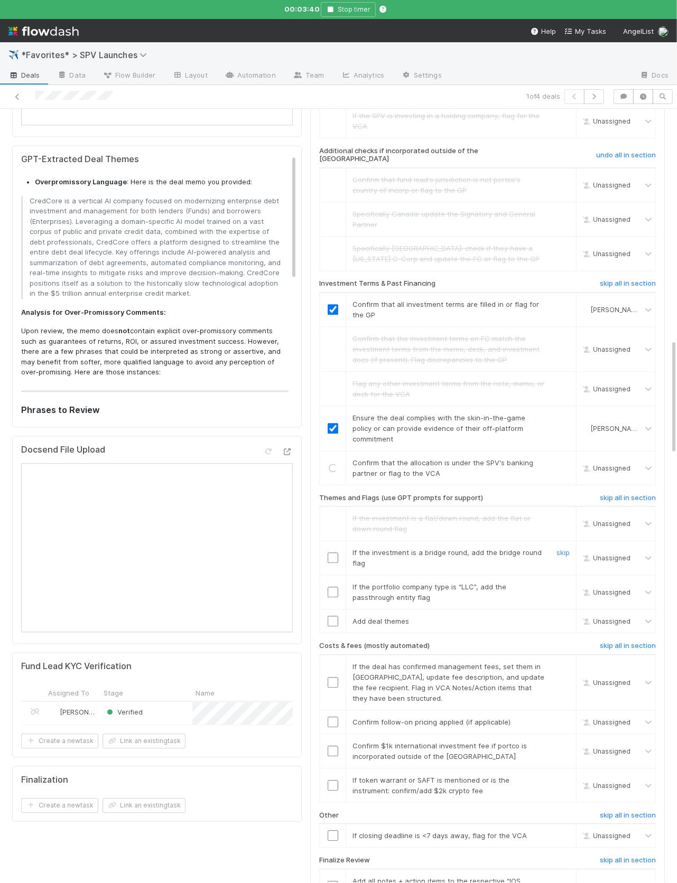
click at [565, 548] on link "skip" at bounding box center [562, 552] width 13 height 8
drag, startPoint x: 565, startPoint y: 566, endPoint x: 555, endPoint y: 570, distance: 10.9
click at [565, 583] on link "skip" at bounding box center [562, 587] width 13 height 8
click at [330, 616] on input "checkbox" at bounding box center [333, 621] width 11 height 11
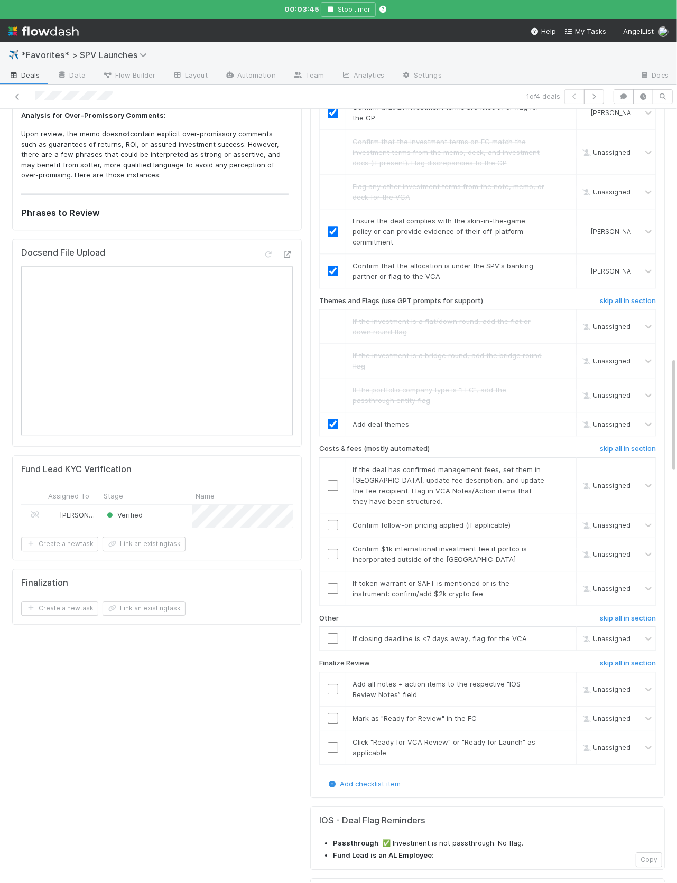
checkbox input "true"
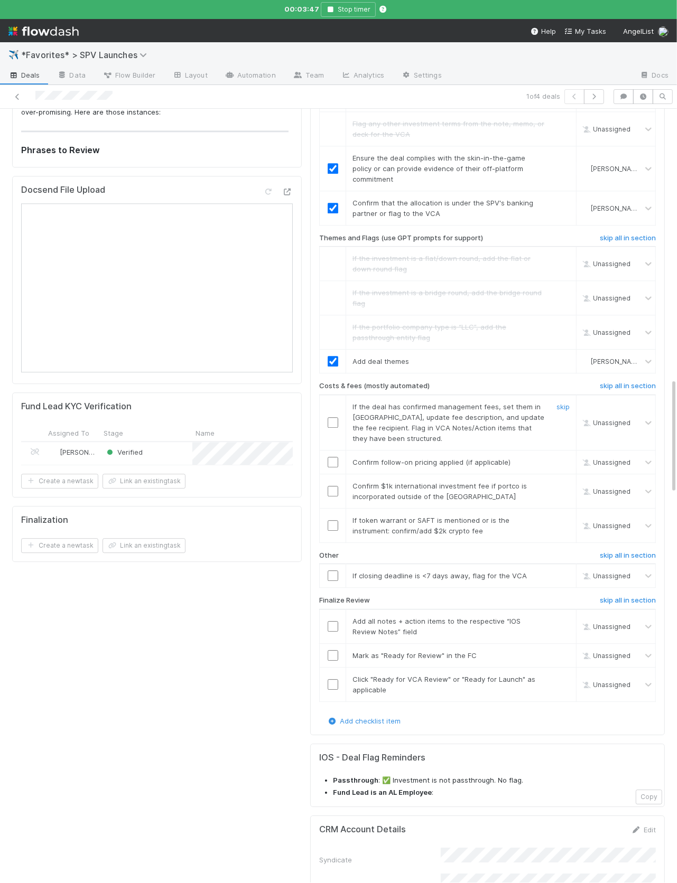
scroll to position [1805, 0]
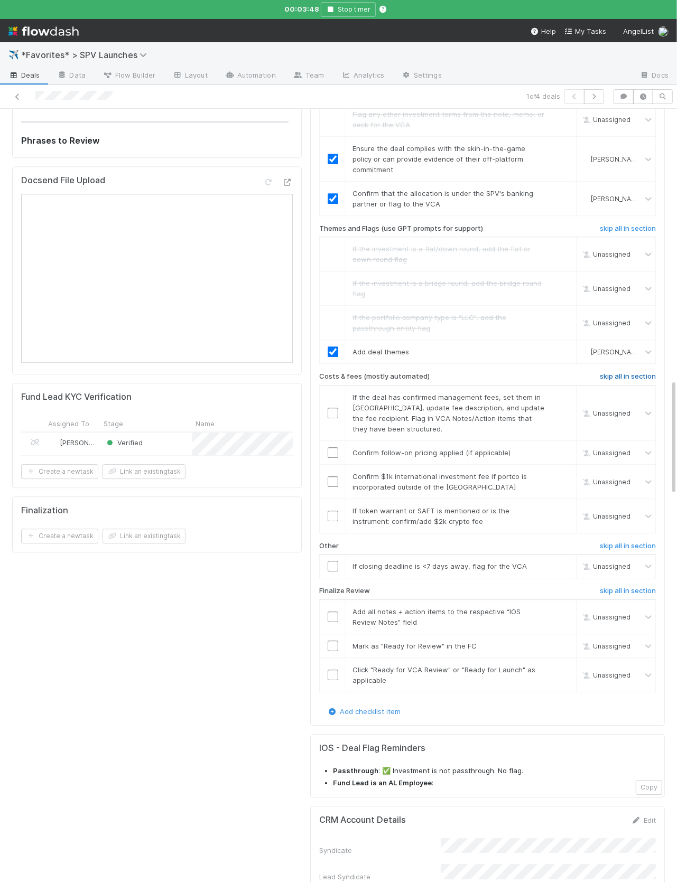
click at [602, 373] on h6 "skip all in section" at bounding box center [628, 377] width 56 height 8
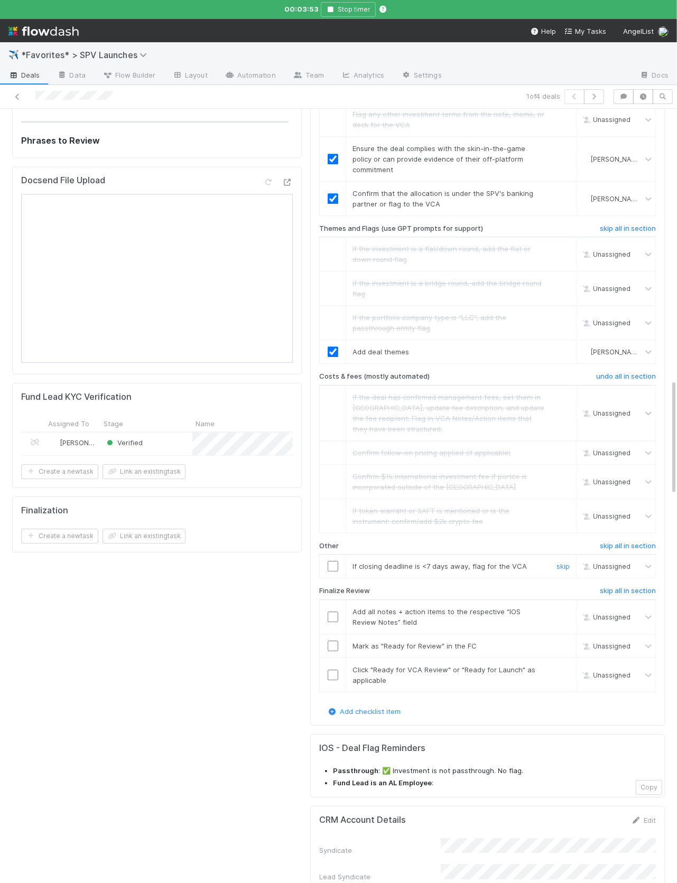
click at [334, 561] on input "checkbox" at bounding box center [333, 566] width 11 height 11
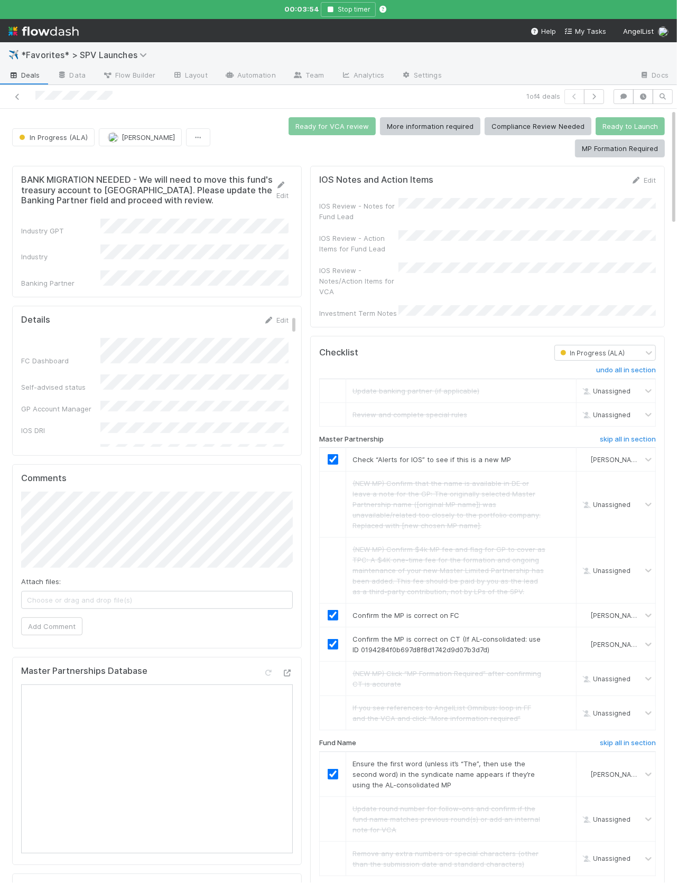
scroll to position [1, 0]
click at [421, 290] on div "IOS Review - Notes/Action Items for VCA" at bounding box center [487, 279] width 337 height 34
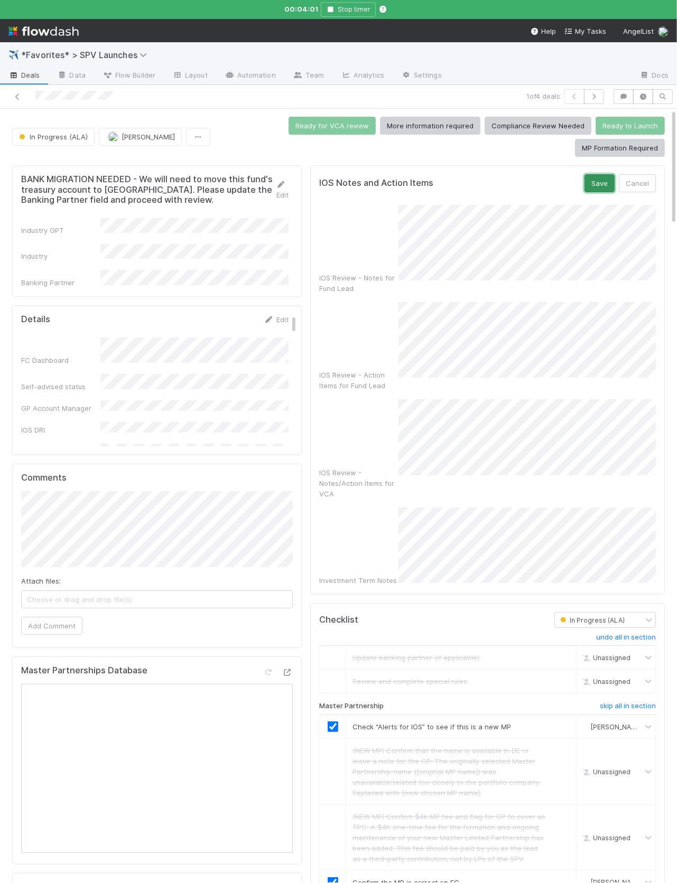
click at [592, 192] on button "Save" at bounding box center [599, 183] width 30 height 18
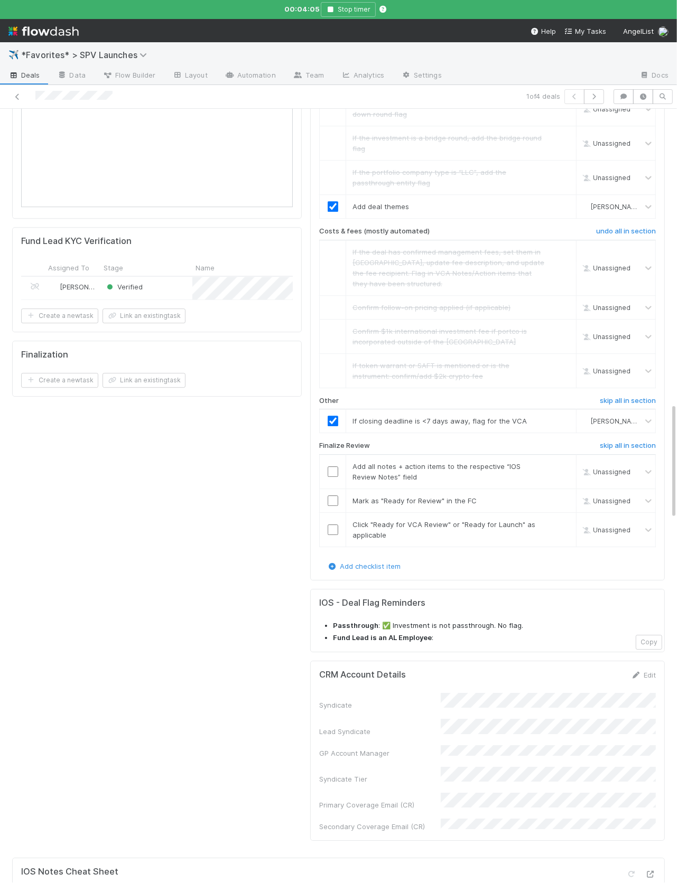
scroll to position [1965, 0]
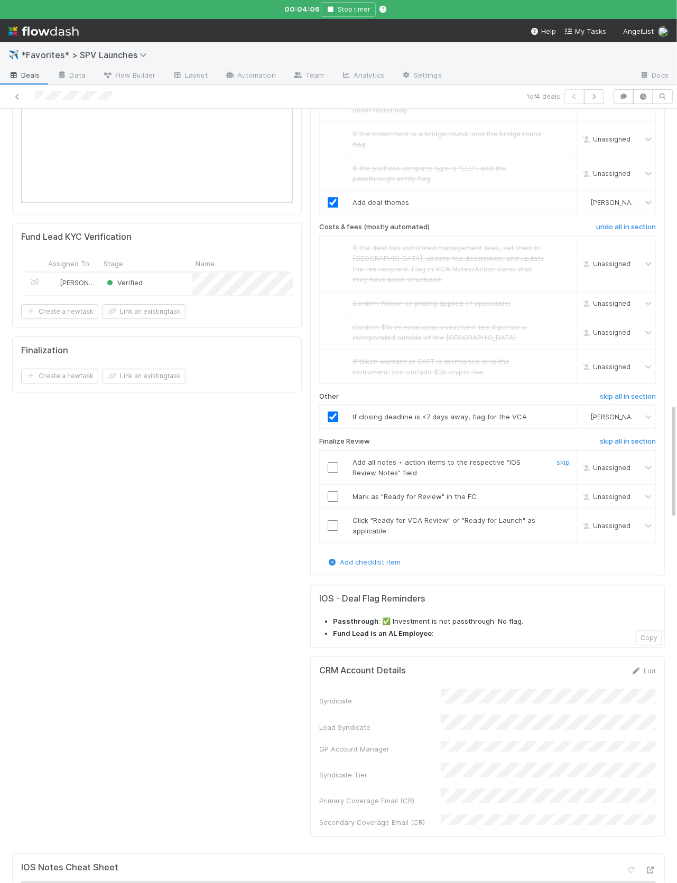
drag, startPoint x: 334, startPoint y: 440, endPoint x: 618, endPoint y: 479, distance: 287.0
click at [334, 462] on input "checkbox" at bounding box center [333, 467] width 11 height 11
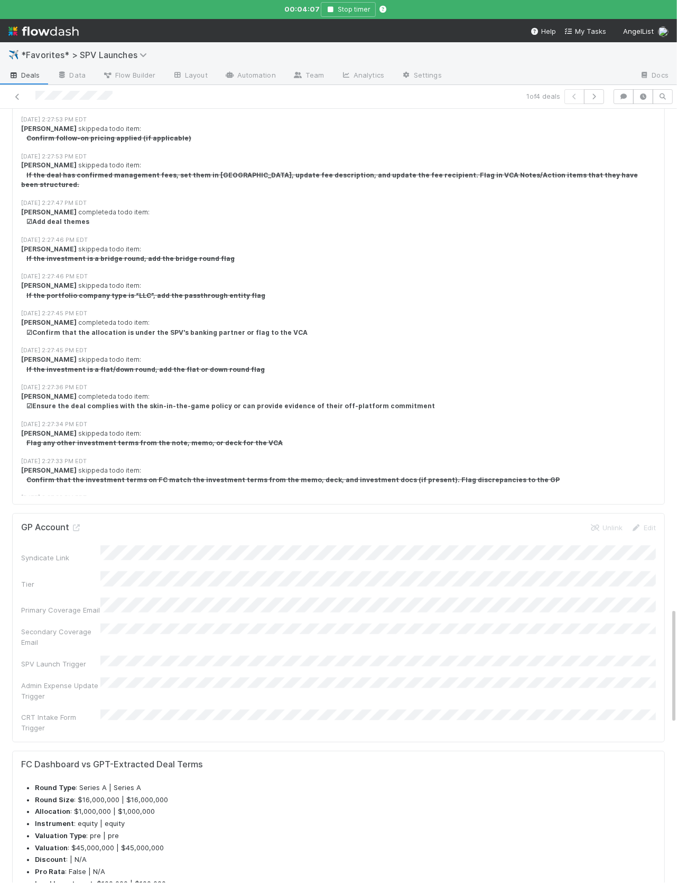
click at [662, 514] on div "GP Account Unlink Edit Syndicate Link Tier Primary Coverage Email Secondary Cov…" at bounding box center [338, 628] width 653 height 229
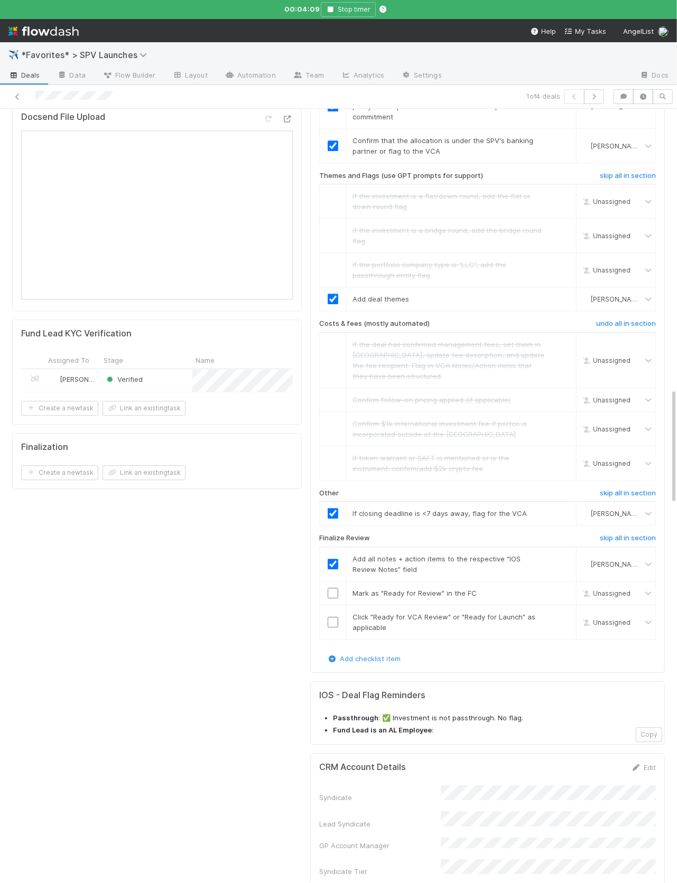
scroll to position [1860, 0]
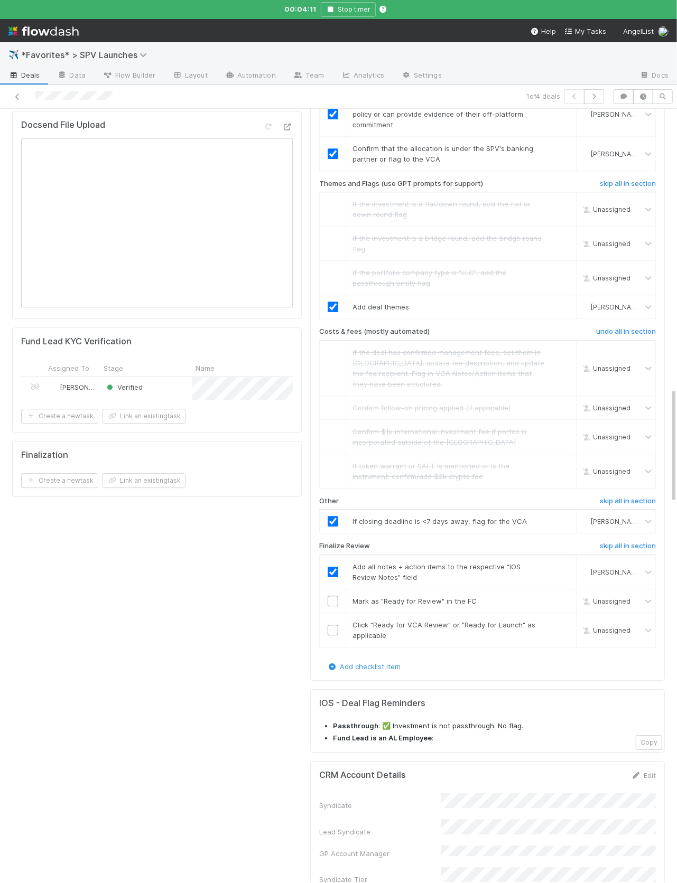
click at [335, 596] on input "checkbox" at bounding box center [333, 601] width 11 height 11
click at [334, 625] on input "checkbox" at bounding box center [333, 630] width 11 height 11
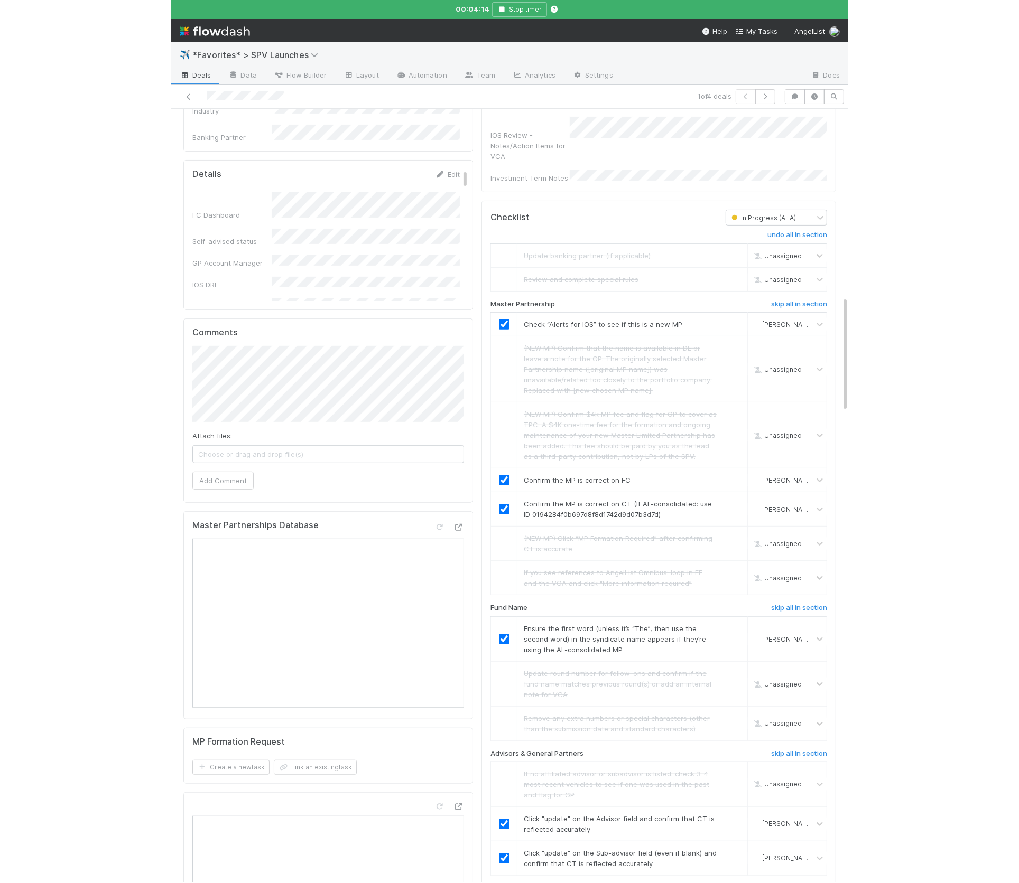
scroll to position [0, 0]
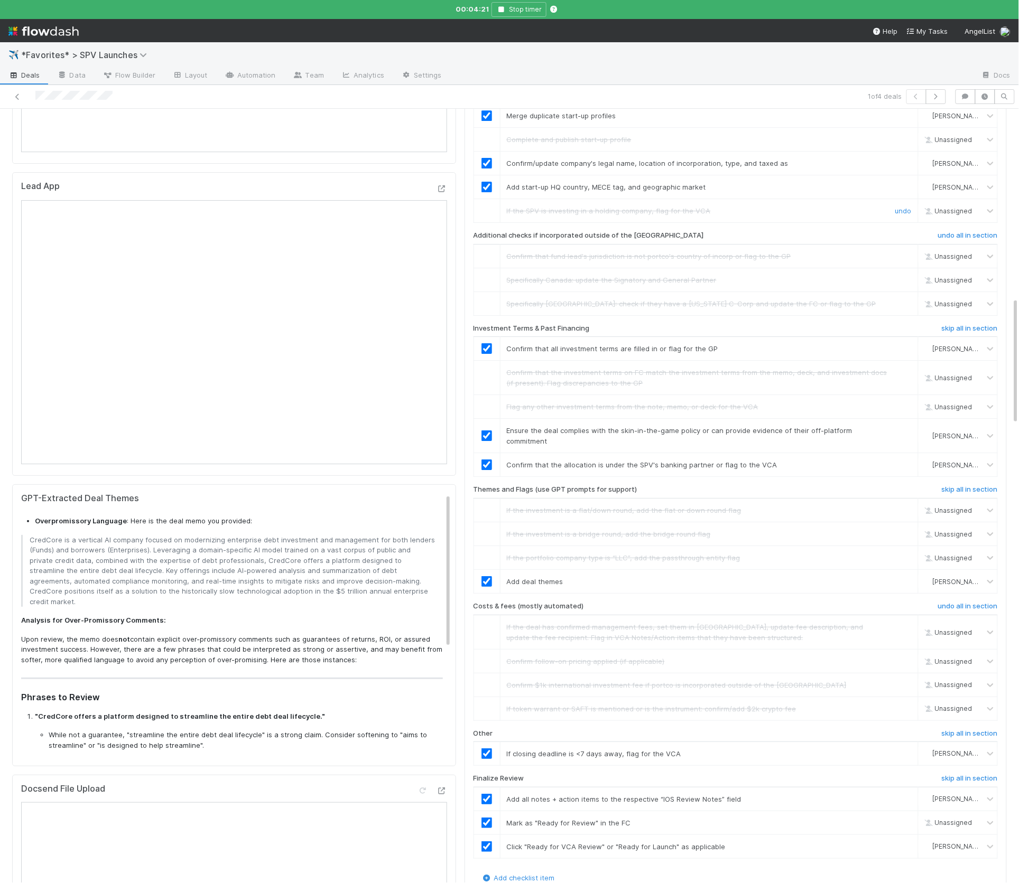
checkbox input "true"
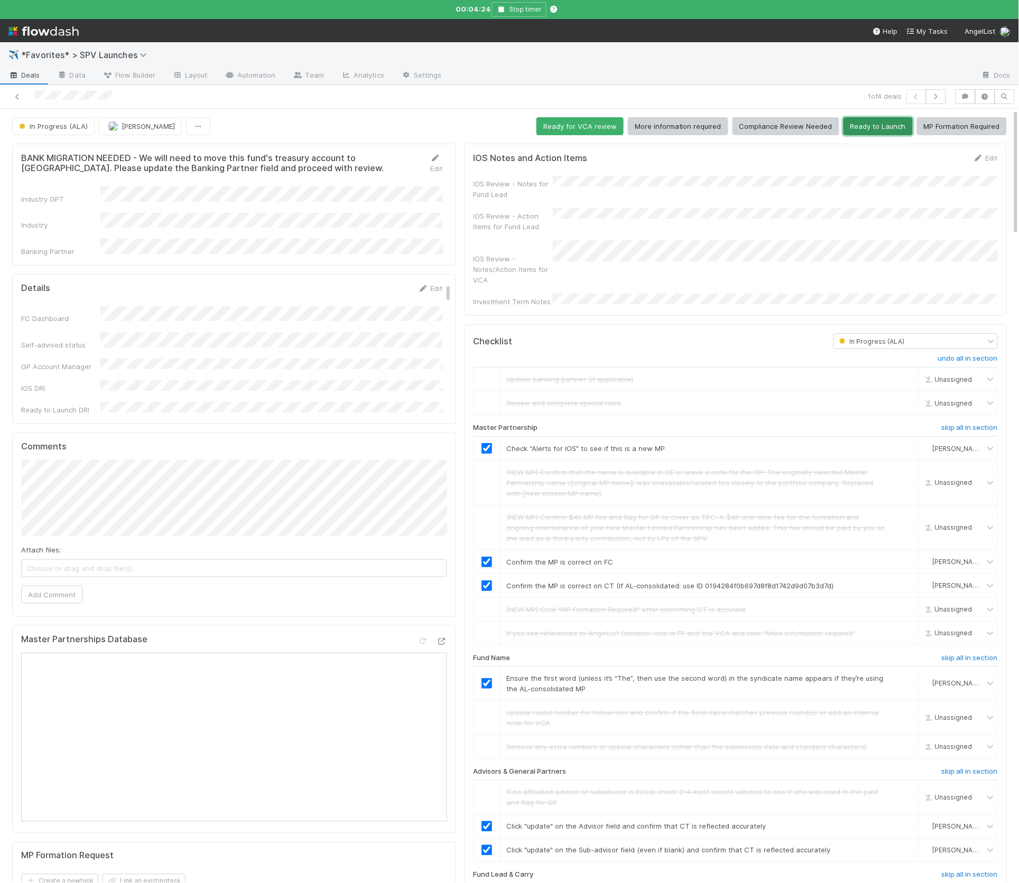
click at [878, 124] on button "Ready to Launch" at bounding box center [877, 126] width 69 height 18
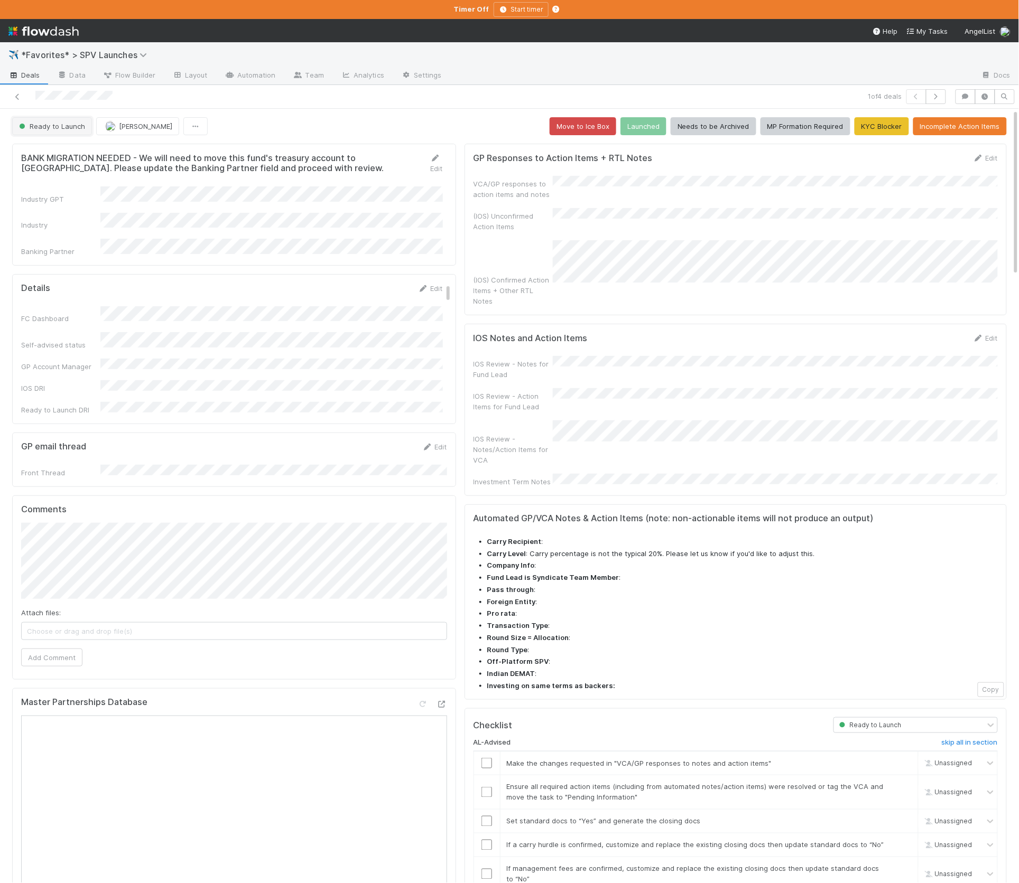
click at [56, 128] on span "Ready to Launch" at bounding box center [51, 126] width 68 height 8
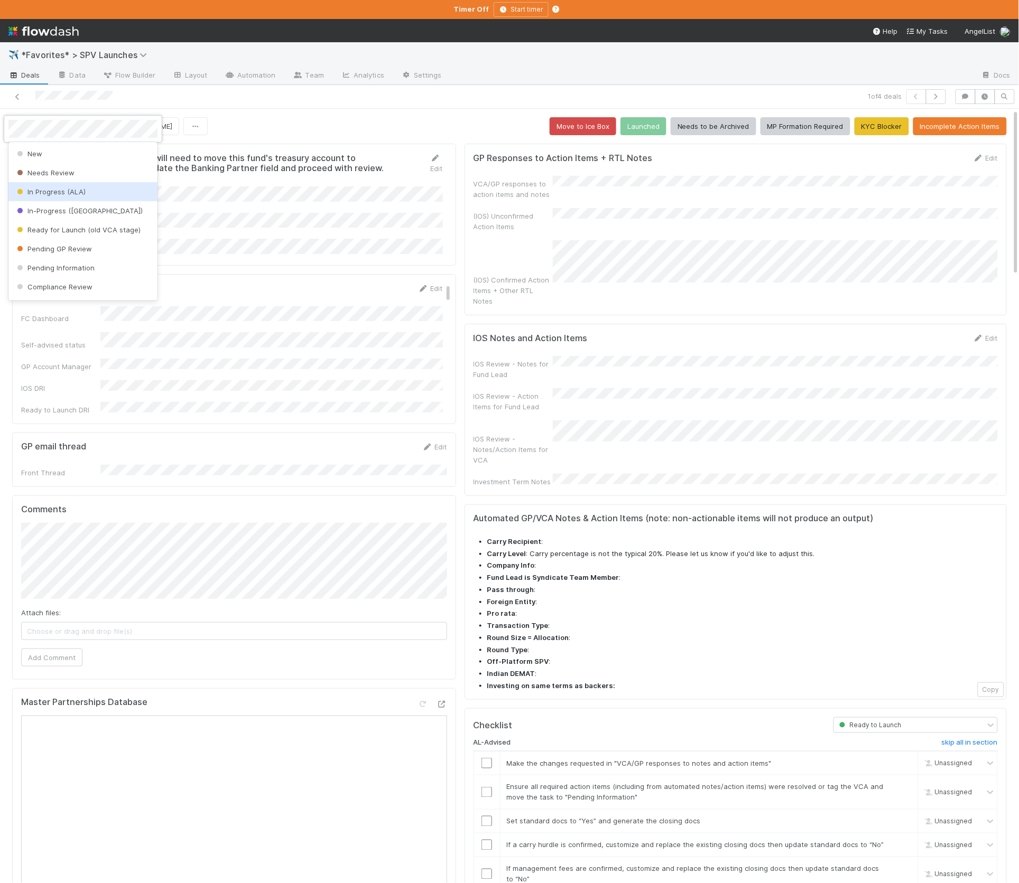
click at [75, 192] on span "In Progress (ALA)" at bounding box center [50, 192] width 71 height 8
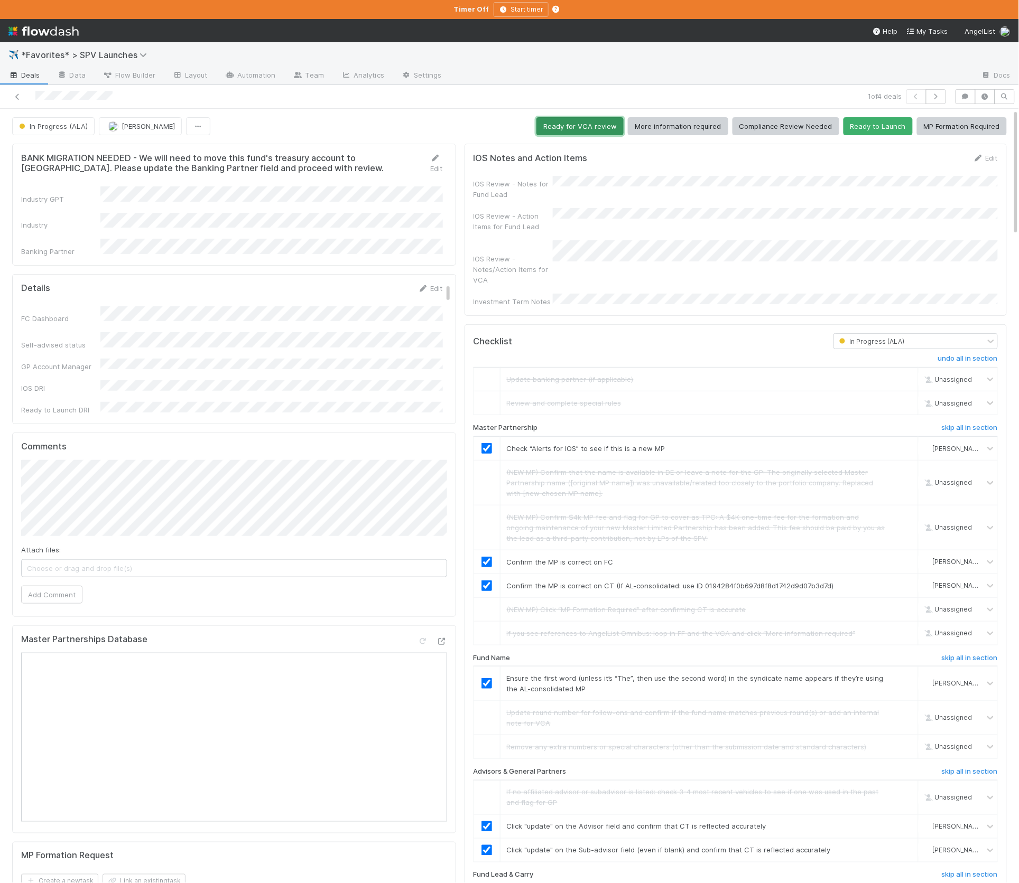
click at [575, 122] on button "Ready for VCA review" at bounding box center [579, 126] width 87 height 18
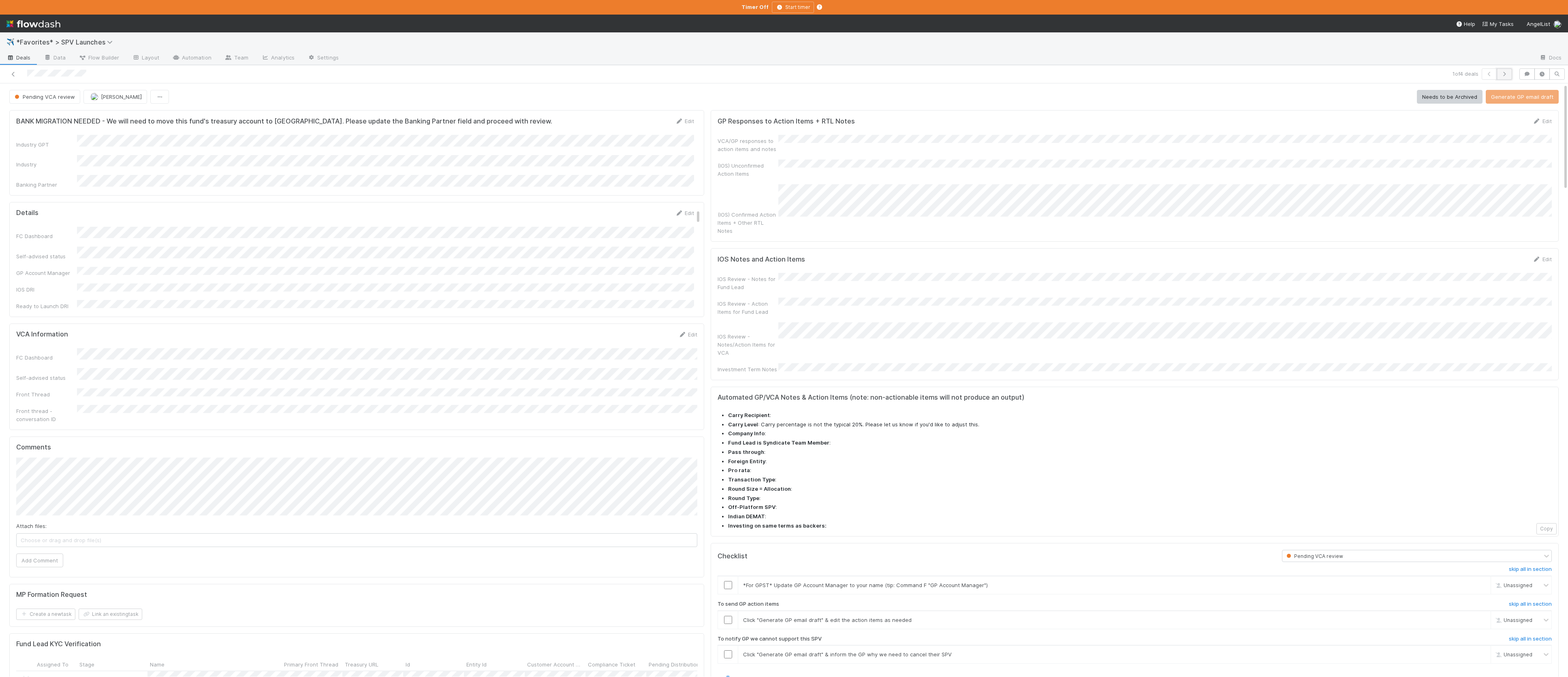
click at [1184, 73] on button "button" at bounding box center [1504, 74] width 15 height 12
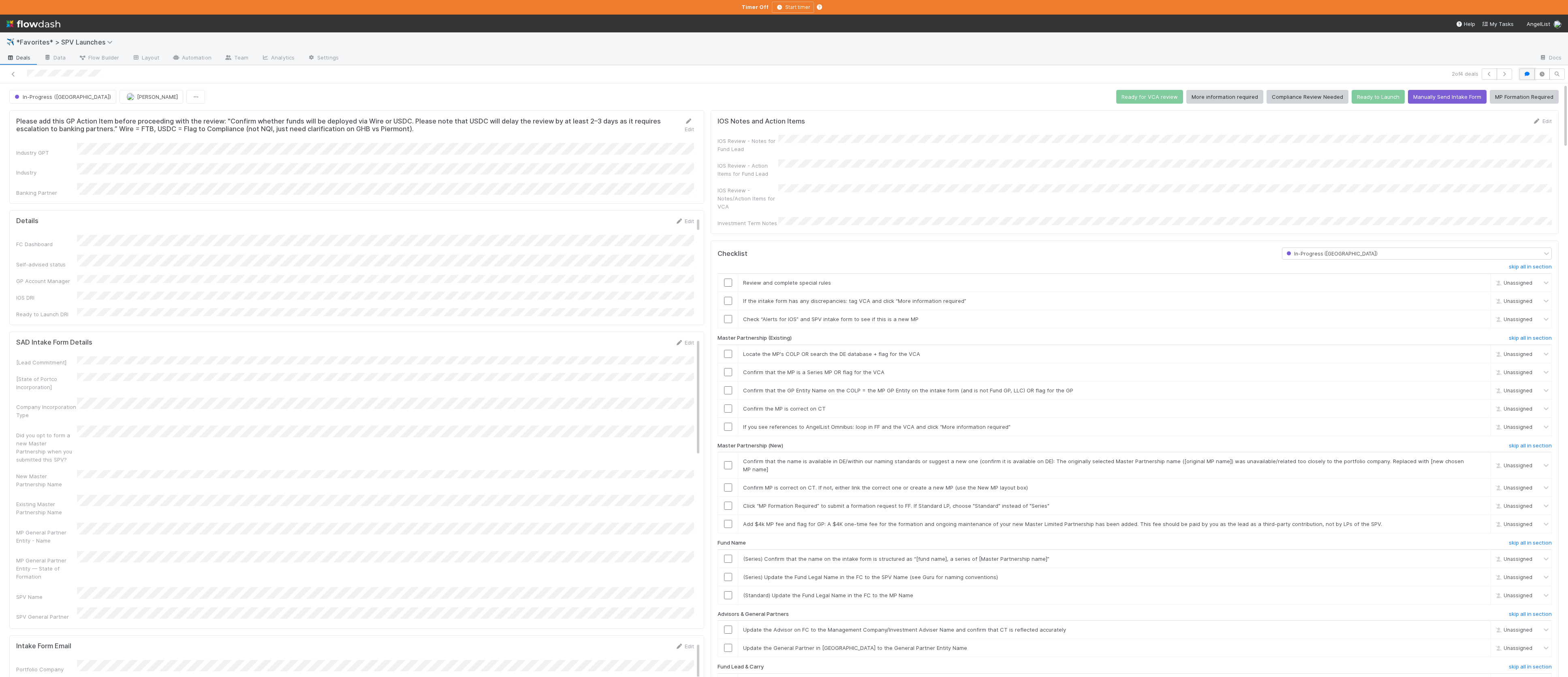
click at [1184, 74] on icon "button" at bounding box center [1527, 74] width 8 height 5
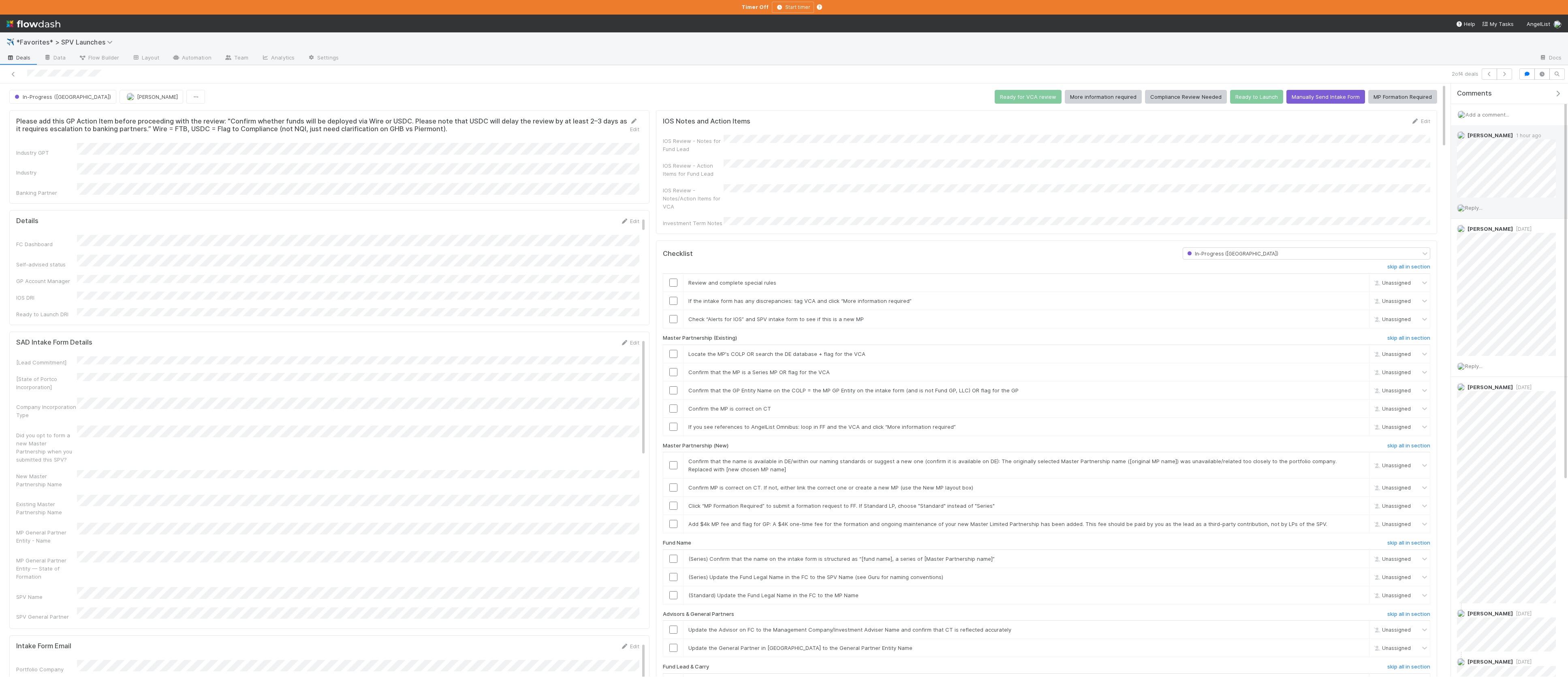
click at [1184, 205] on span "Reply..." at bounding box center [1474, 208] width 18 height 6
click at [1184, 343] on button "Add Reply" at bounding box center [1484, 350] width 36 height 14
click at [994, 156] on div "IOS Review - Notes for Fund Lead IOS Review - Action Items for Fund Lead IOS Re…" at bounding box center [1046, 181] width 768 height 92
click at [24, 61] on link "Deals" at bounding box center [18, 58] width 38 height 13
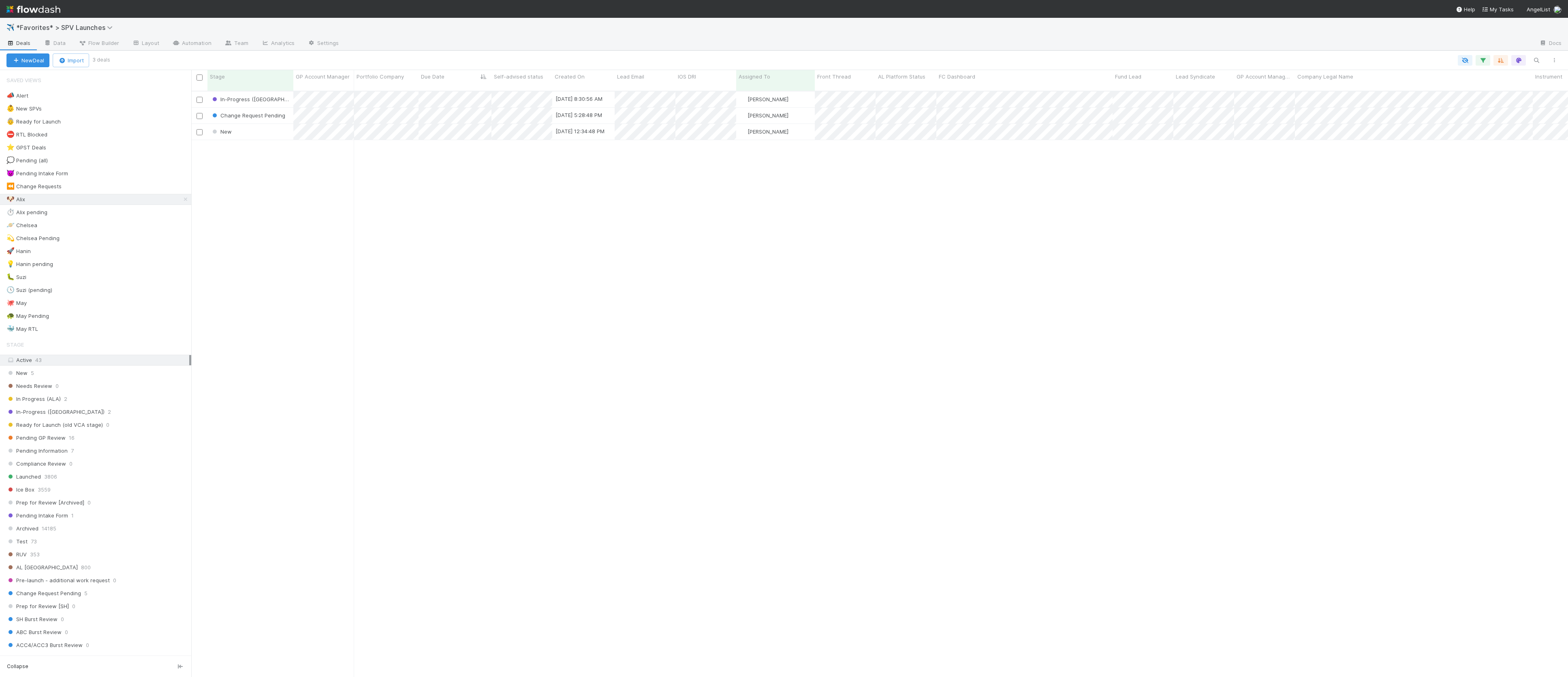
scroll to position [593, 1377]
click at [82, 127] on div "👵 Ready for Launch 0" at bounding box center [98, 121] width 185 height 10
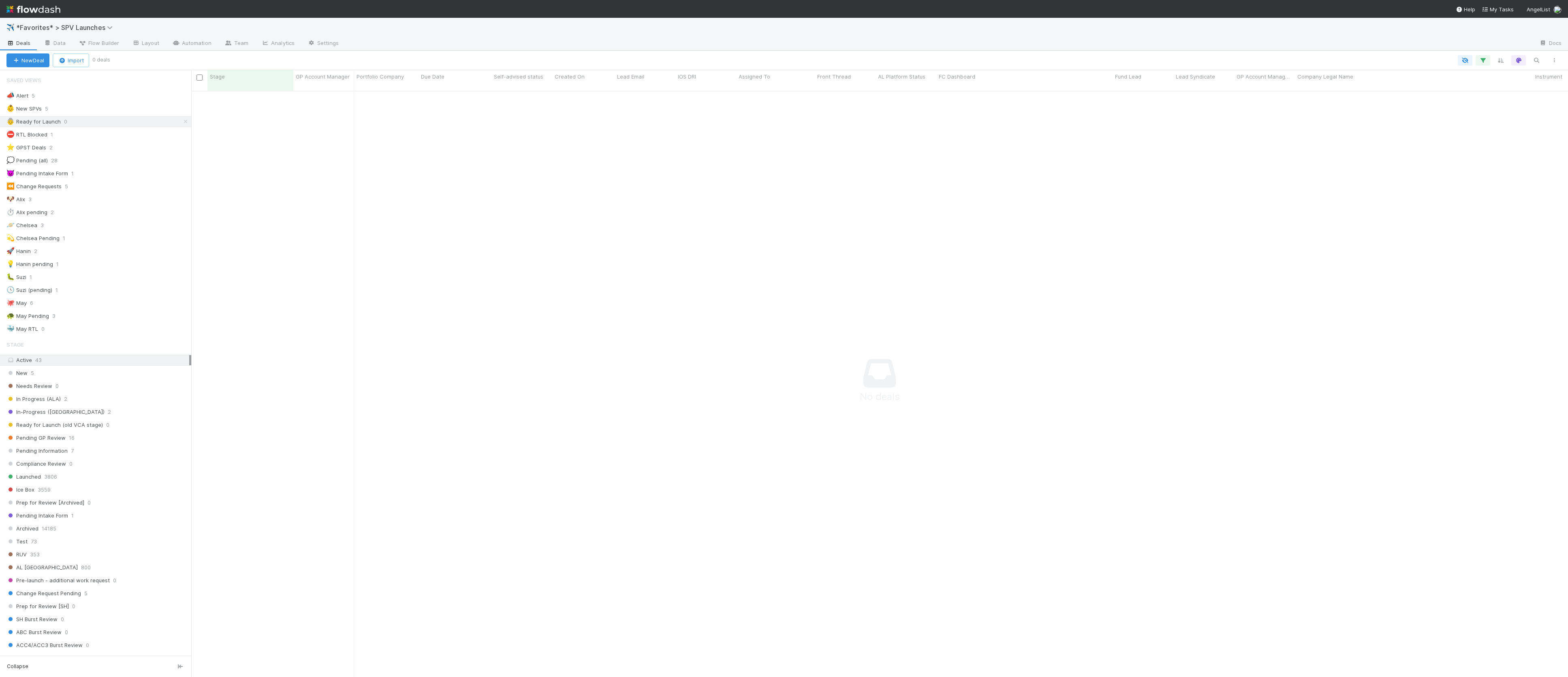
scroll to position [0, 1]
click at [151, 41] on link "Layout" at bounding box center [146, 44] width 40 height 13
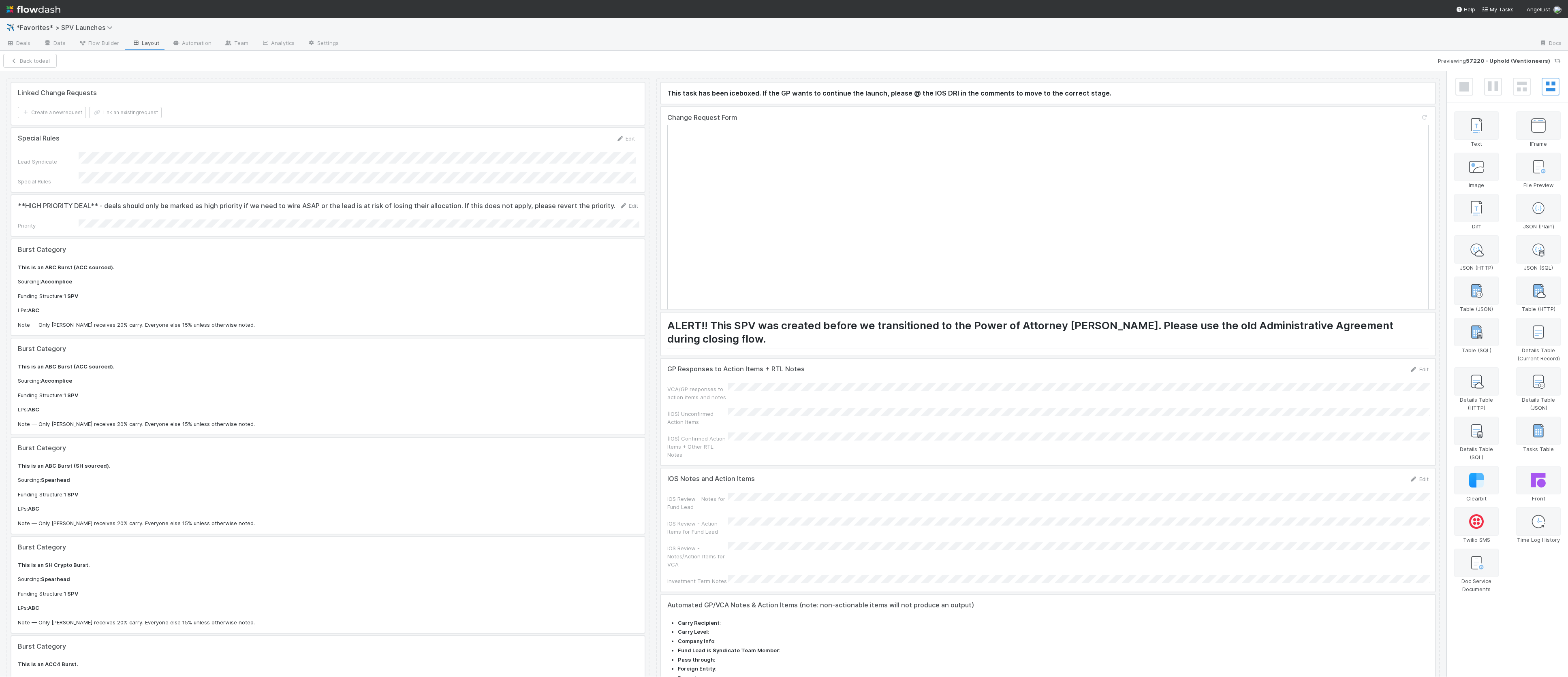
click at [886, 400] on div at bounding box center [1048, 412] width 774 height 107
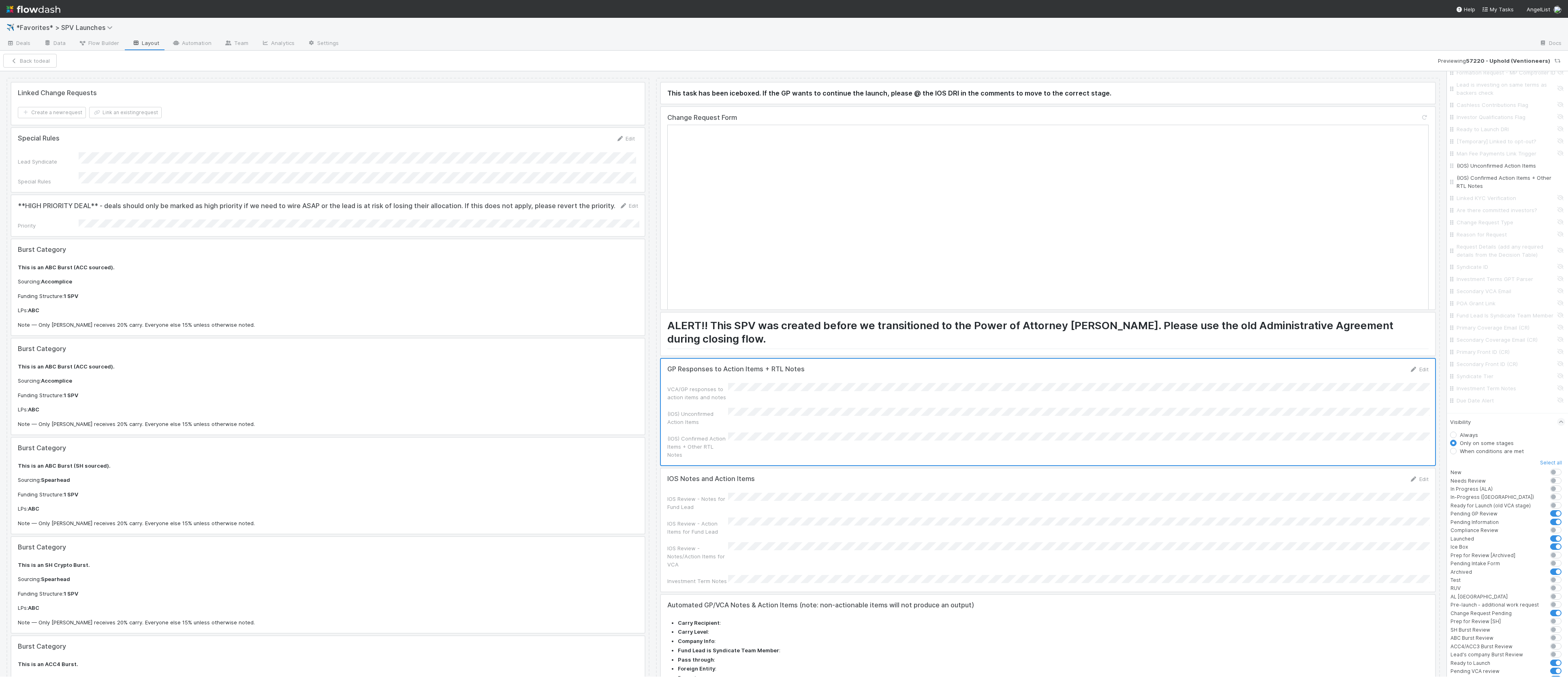
scroll to position [4041, 0]
click at [899, 490] on div at bounding box center [1048, 530] width 774 height 123
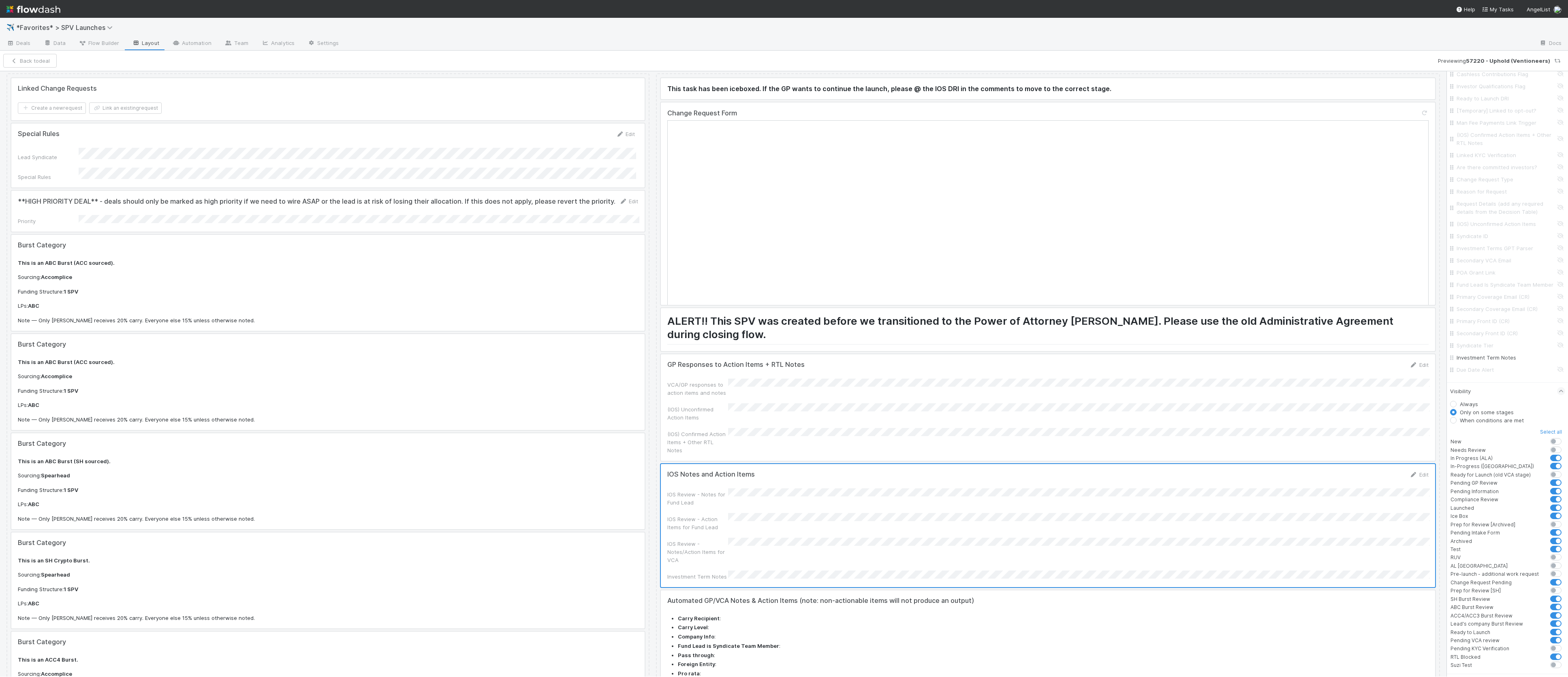
scroll to position [0, 0]
click at [890, 432] on div at bounding box center [1048, 412] width 774 height 107
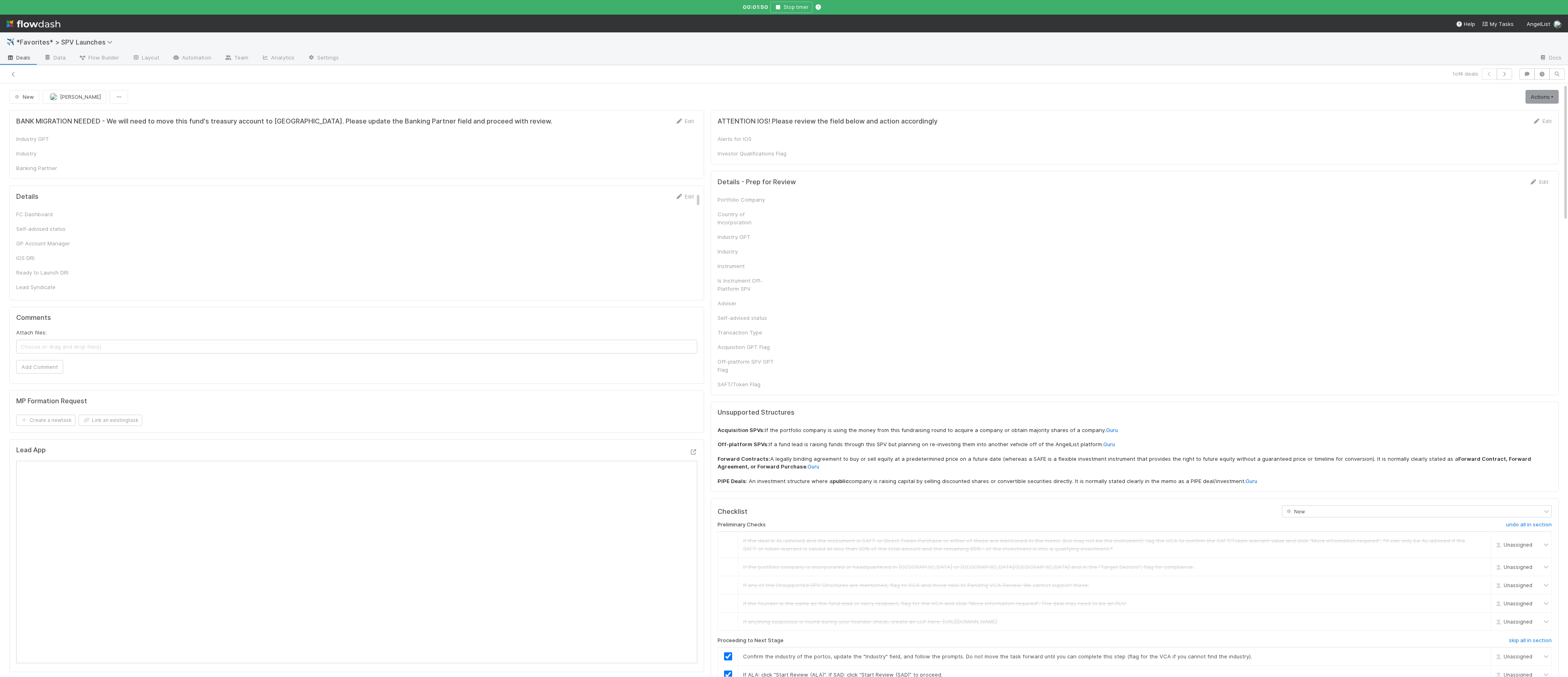
checkbox input "true"
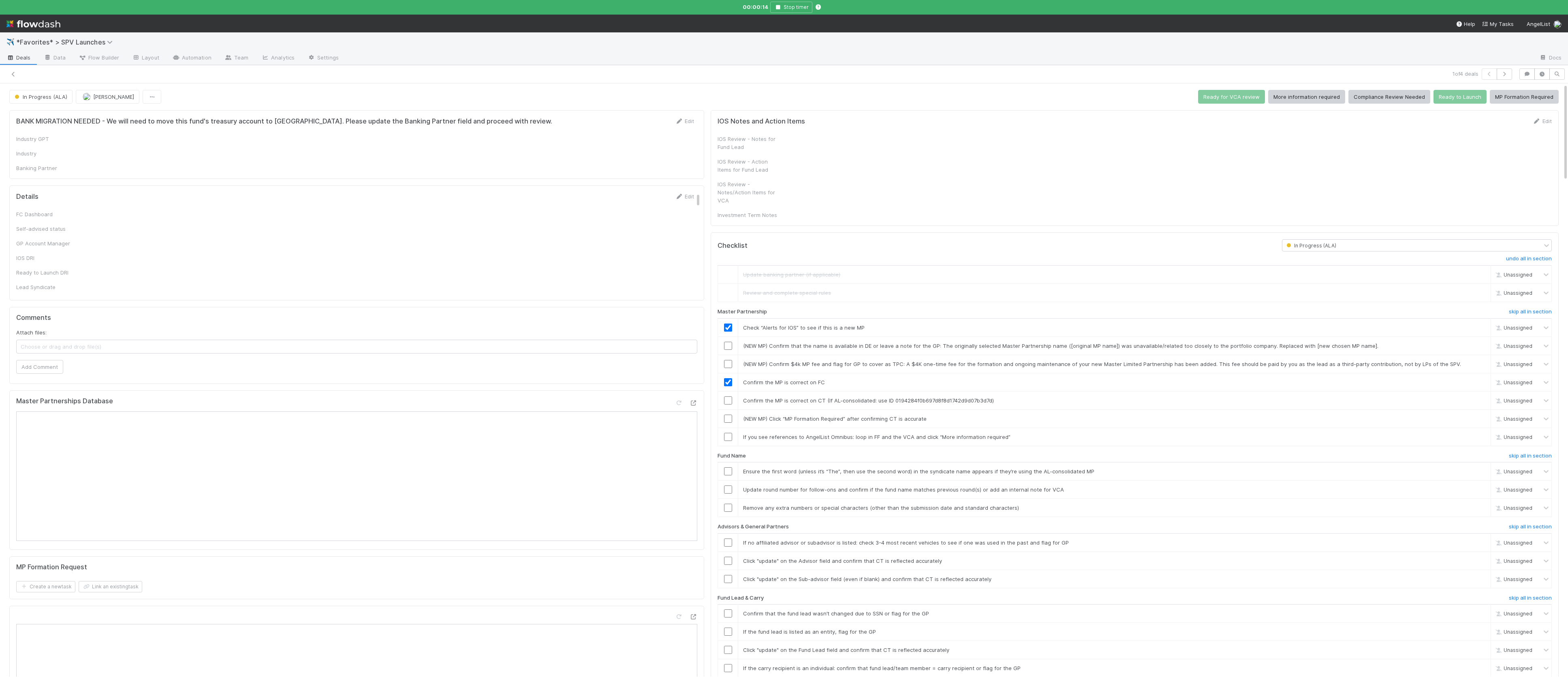
checkbox input "true"
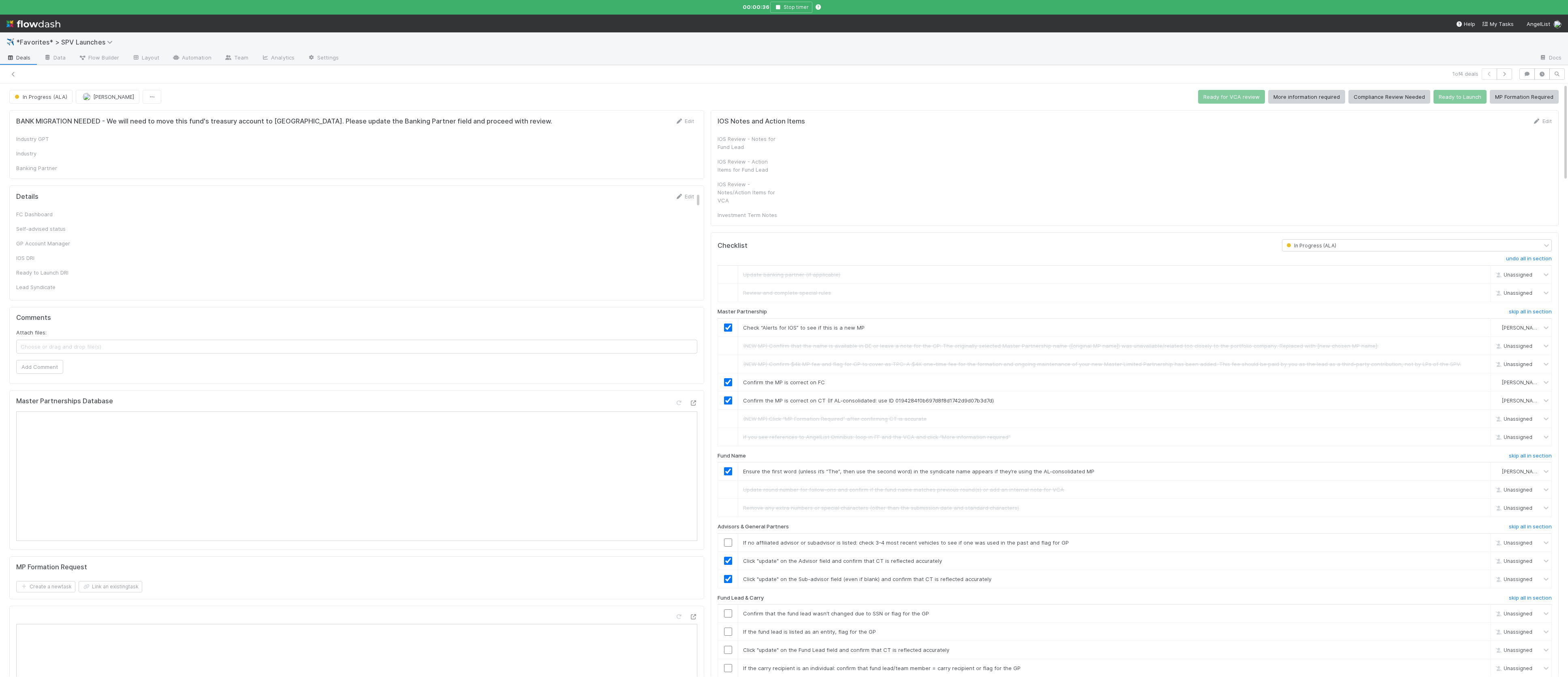
checkbox input "true"
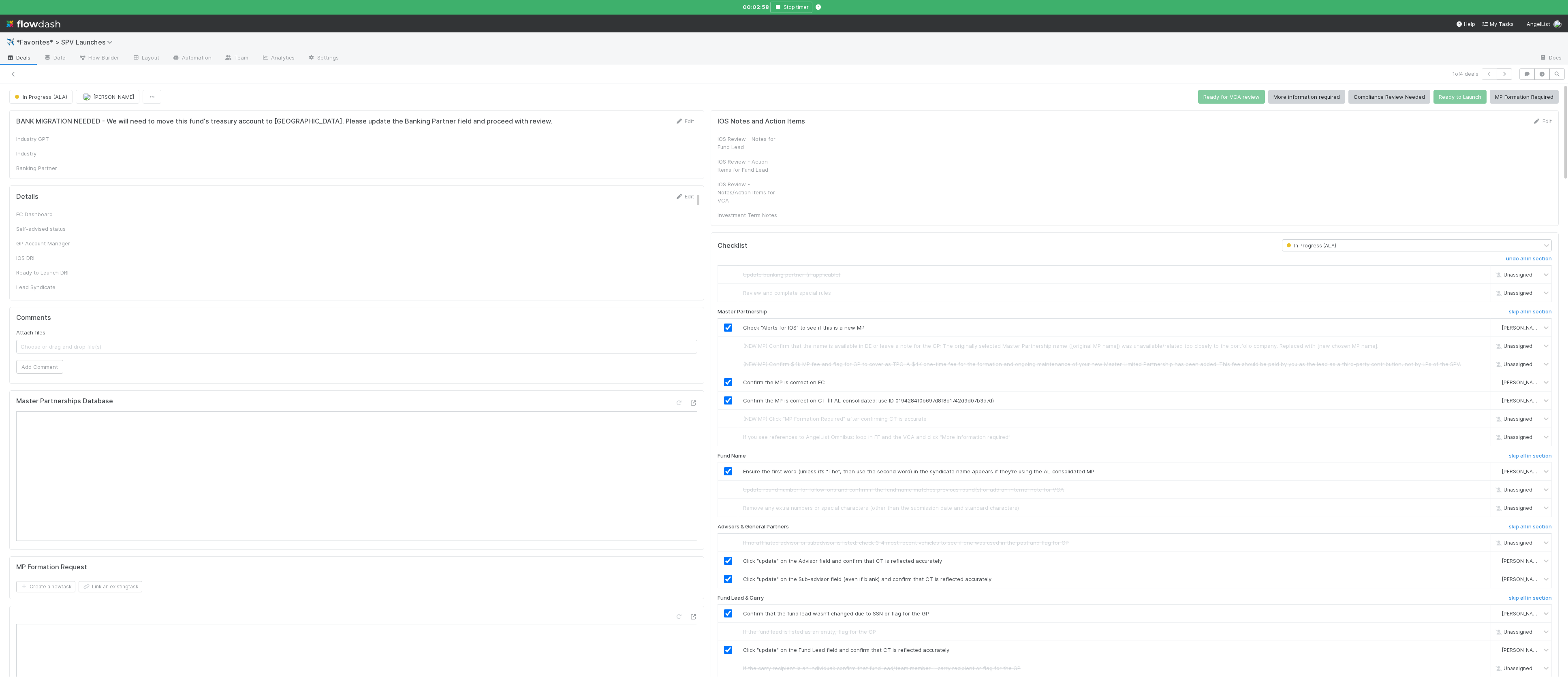
checkbox input "true"
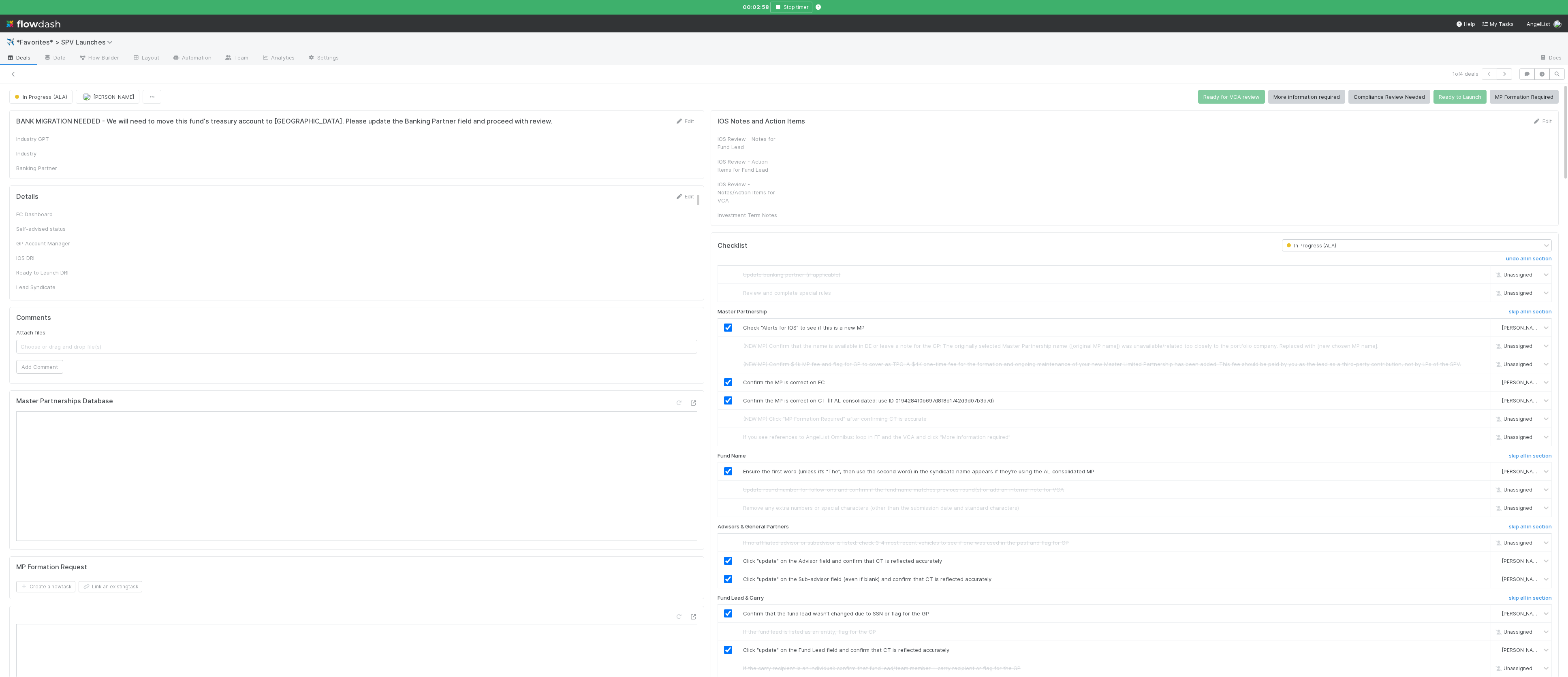
checkbox input "true"
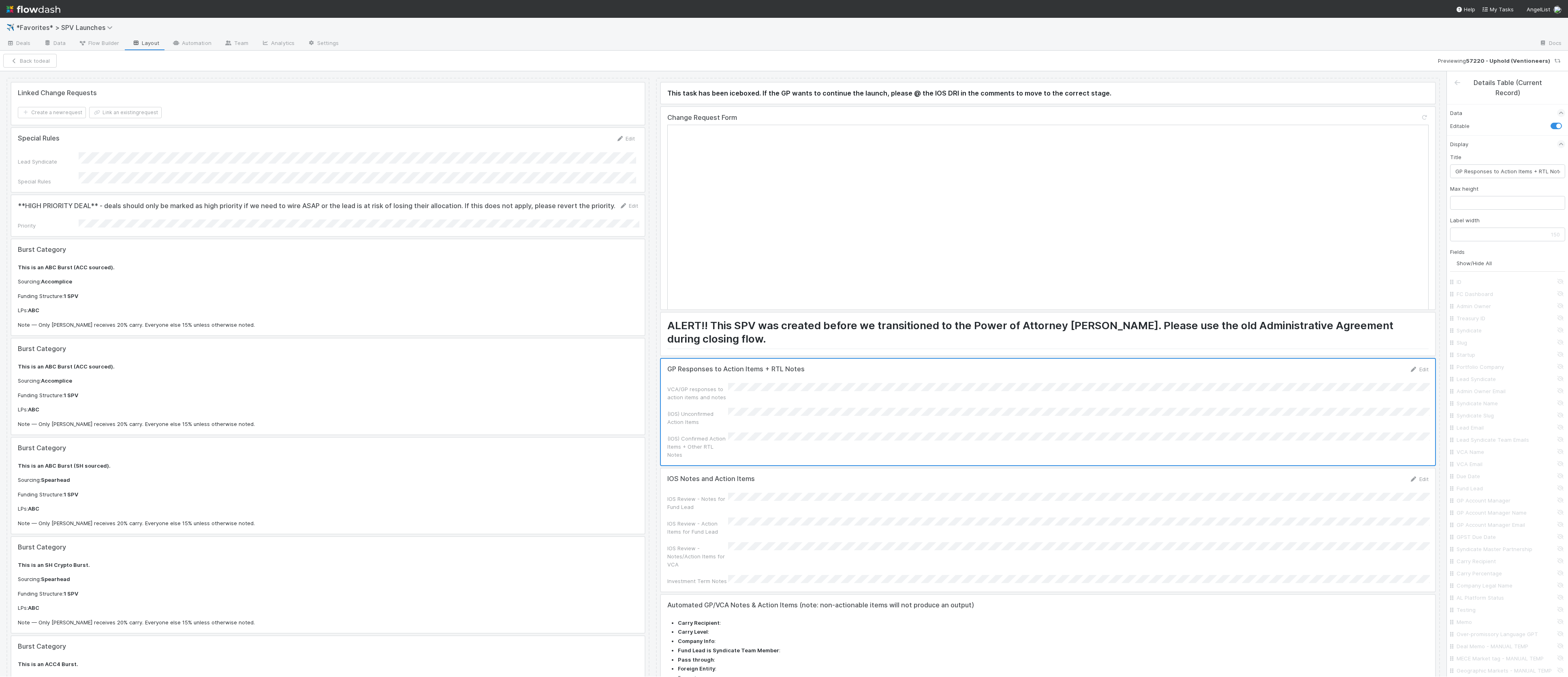
scroll to position [4041, 0]
